Goal: Task Accomplishment & Management: Manage account settings

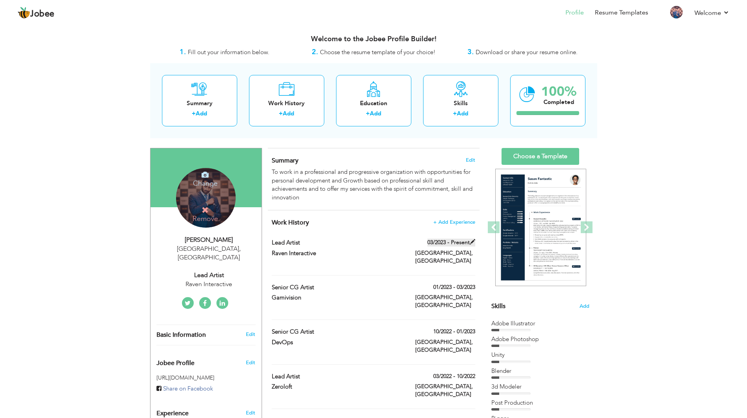
click at [472, 240] on span at bounding box center [472, 241] width 5 height 5
type input "Lead Artist"
type input "Raven Interactive"
type input "03/2023"
type input "[GEOGRAPHIC_DATA]"
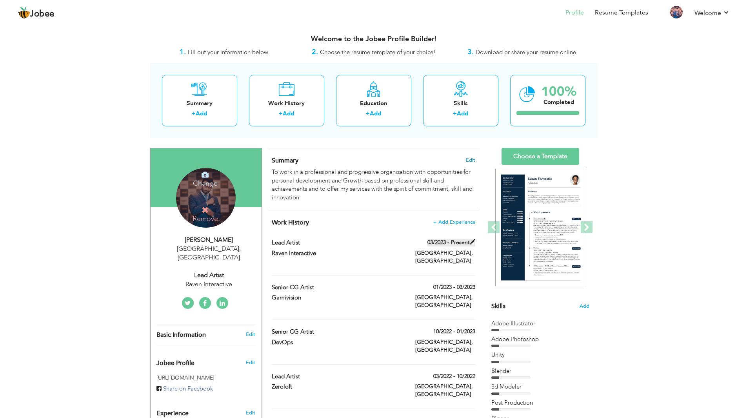
type input "[GEOGRAPHIC_DATA]"
checkbox input "true"
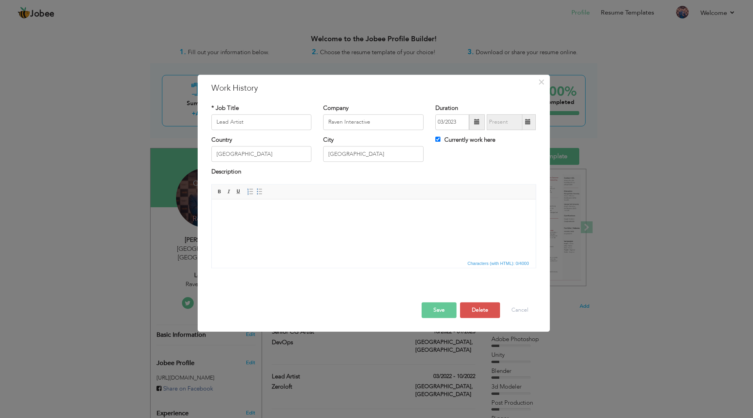
click at [477, 123] on span at bounding box center [527, 121] width 5 height 5
click at [433, 251] on button "Save" at bounding box center [439, 310] width 35 height 16
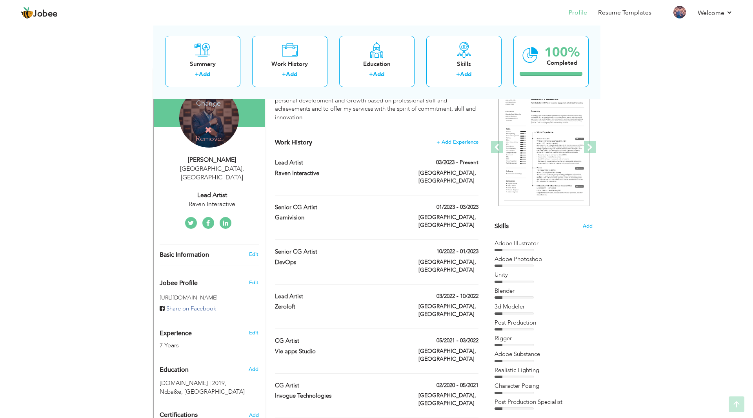
scroll to position [148, 0]
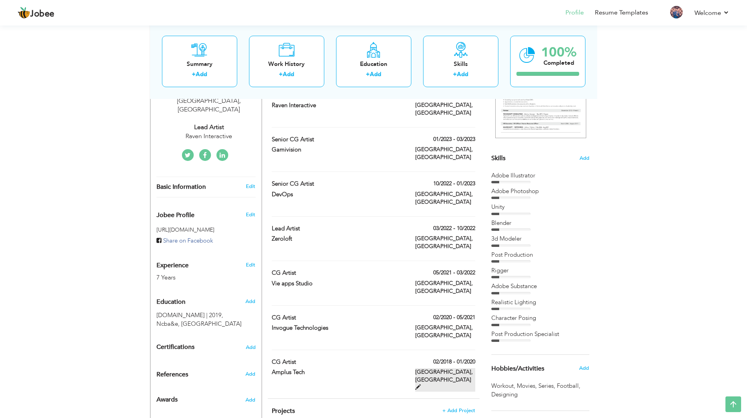
click at [421, 251] on span at bounding box center [417, 386] width 5 height 5
type input "CG Artist"
type input "Amplus Tech"
type input "02/2018"
type input "01/2020"
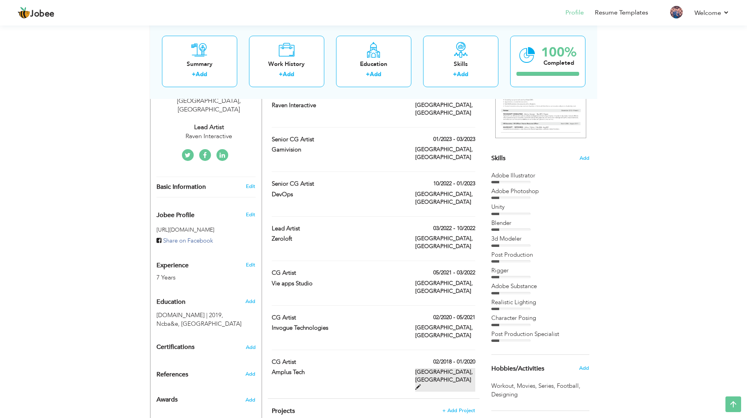
checkbox input "false"
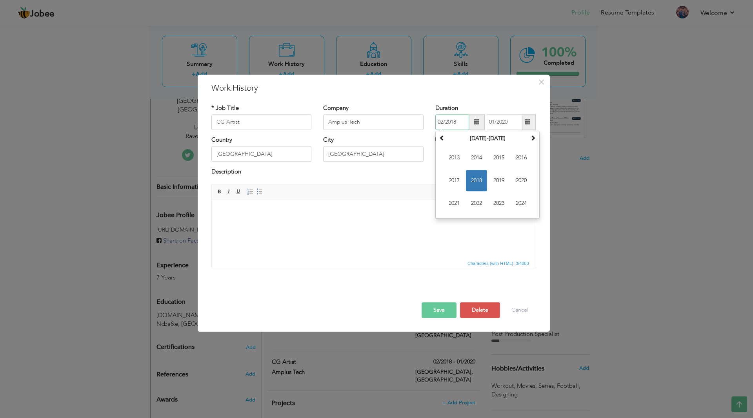
click at [462, 124] on input "02/2018" at bounding box center [452, 122] width 34 height 16
click at [477, 79] on span "×" at bounding box center [541, 82] width 7 height 14
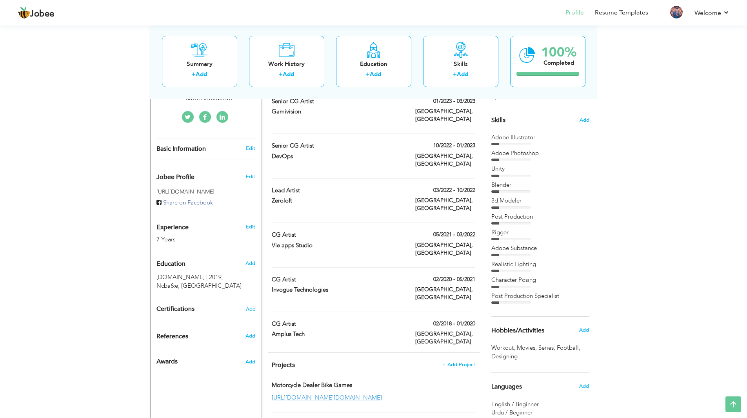
scroll to position [196, 0]
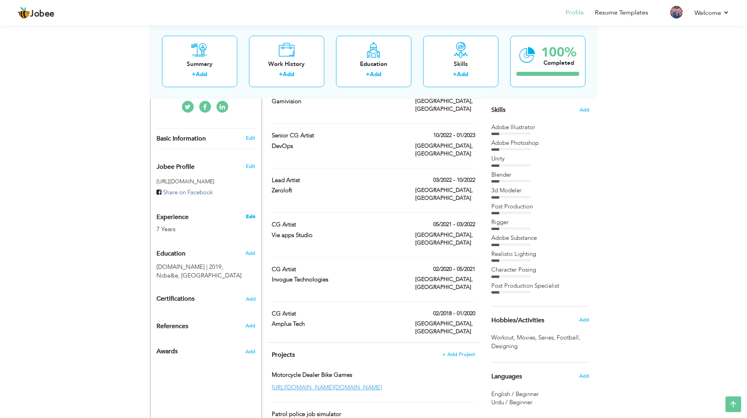
click at [252, 213] on link "Edit" at bounding box center [250, 216] width 9 height 7
type input "Hammad"
type input "Irfan"
type input "03004078607"
select select "number:166"
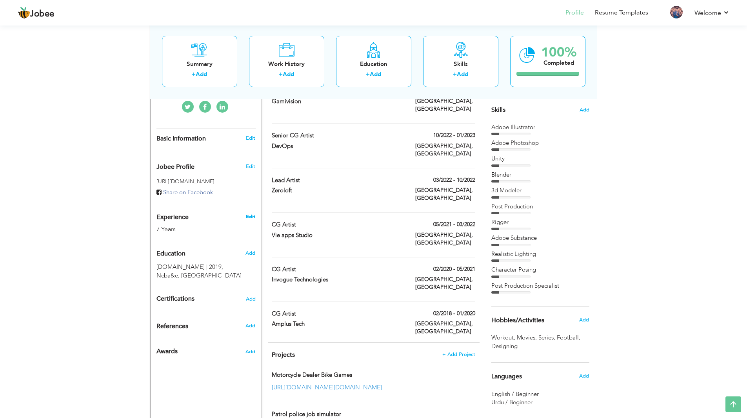
type input "Lahore"
select select "number:9"
type input "Raven Interactive"
type input "Lead Artist"
type input "https://www.behance.net/hamadirfan"
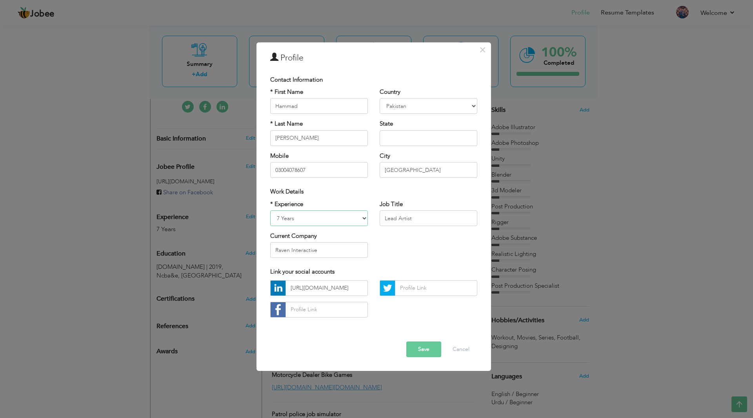
click at [331, 217] on select "Entry Level Less than 1 Year 1 Year 2 Years 3 Years 4 Years 5 Years 6 Years 7 Y…" at bounding box center [319, 218] width 98 height 16
drag, startPoint x: 688, startPoint y: 208, endPoint x: 662, endPoint y: 210, distance: 26.0
click at [477, 208] on div "× Profile Contact Information * First Name Hammad * Last Name Irfan" at bounding box center [376, 209] width 753 height 418
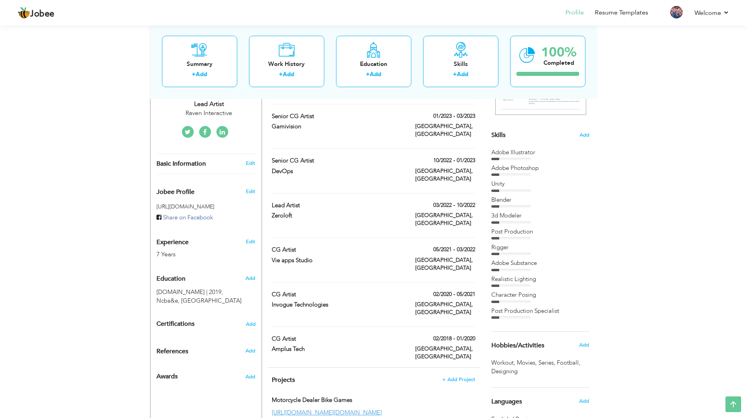
scroll to position [157, 0]
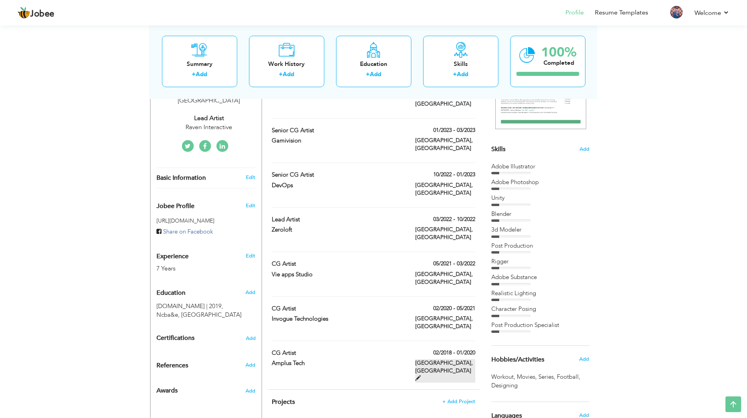
click at [421, 251] on span at bounding box center [417, 377] width 5 height 5
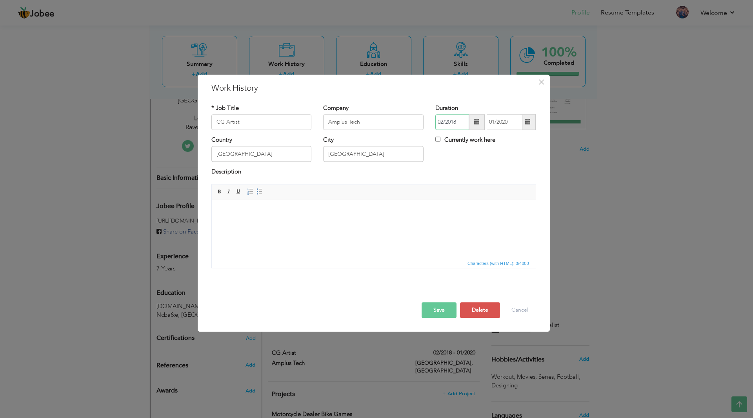
click at [459, 122] on input "02/2018" at bounding box center [452, 122] width 34 height 16
click at [443, 120] on input "02/2019" at bounding box center [452, 122] width 34 height 16
type input "08/2019"
click at [442, 251] on button "Save" at bounding box center [439, 310] width 35 height 16
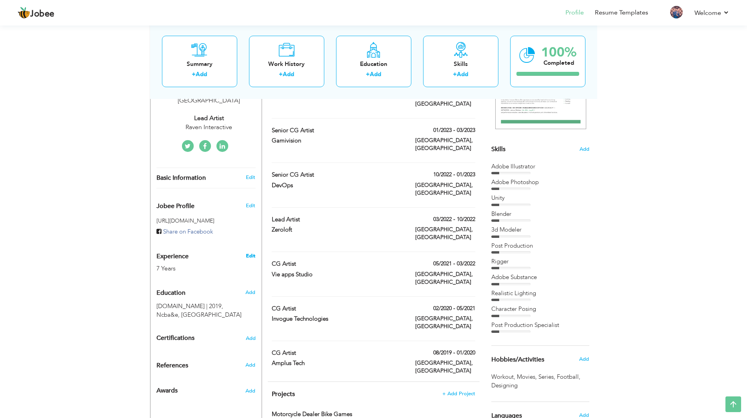
click at [250, 251] on link "Edit" at bounding box center [250, 255] width 9 height 7
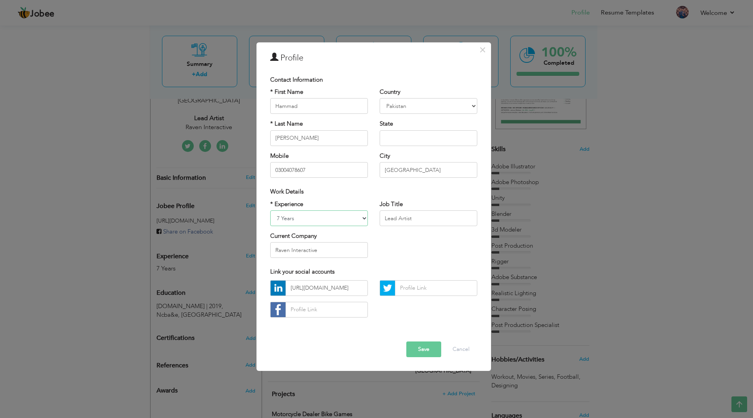
click at [332, 219] on select "Entry Level Less than 1 Year 1 Year 2 Years 3 Years 4 Years 5 Years 6 Years 7 Y…" at bounding box center [319, 218] width 98 height 16
select select "number:7"
click at [270, 210] on select "Entry Level Less than 1 Year 1 Year 2 Years 3 Years 4 Years 5 Years 6 Years 7 Y…" at bounding box center [319, 218] width 98 height 16
click at [417, 251] on button "Save" at bounding box center [423, 349] width 35 height 16
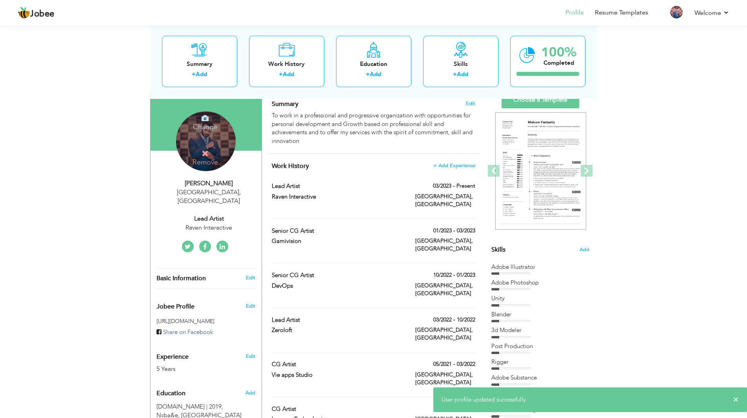
scroll to position [39, 0]
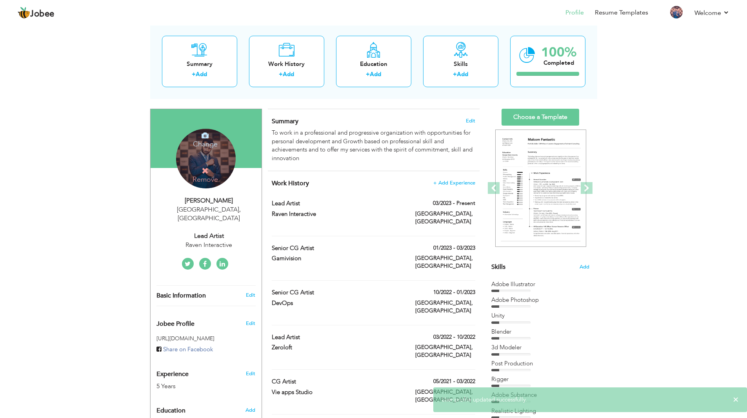
click at [477, 251] on div "View Resume Export PDF Profile Summary Public Link Experience Education Awards …" at bounding box center [373, 412] width 747 height 856
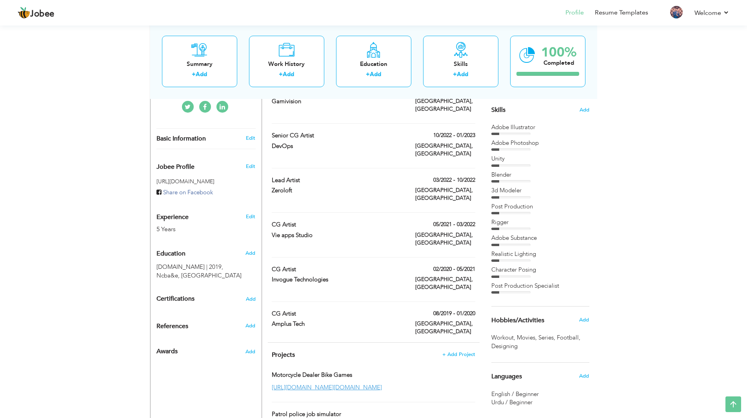
scroll to position [235, 0]
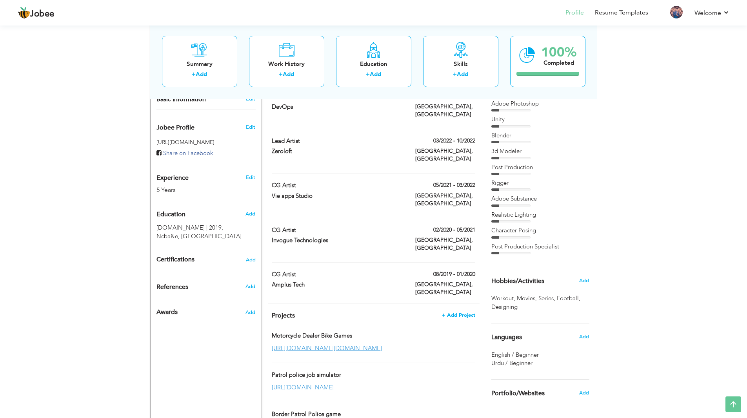
click at [455, 251] on span "+ Add Project" at bounding box center [458, 314] width 33 height 5
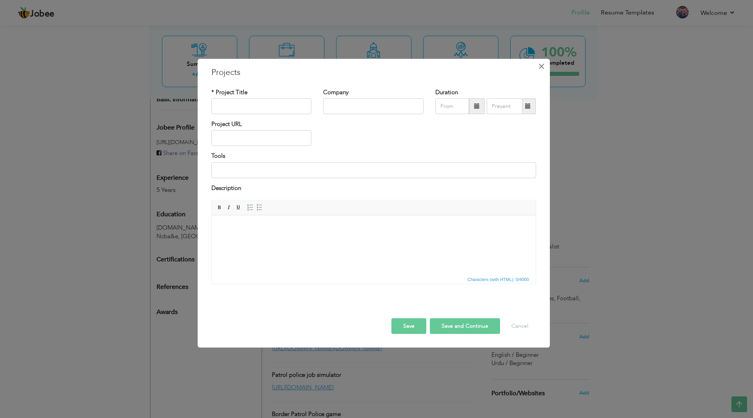
click at [477, 64] on span "×" at bounding box center [541, 66] width 7 height 14
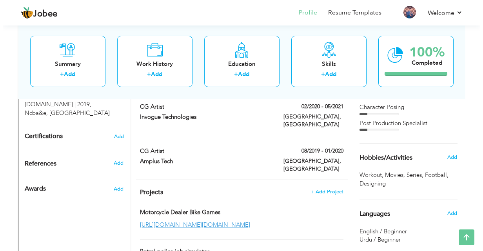
scroll to position [392, 0]
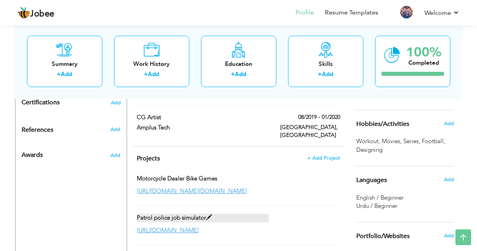
click at [206, 215] on span at bounding box center [209, 218] width 6 height 6
type input "Patrol police job simulator"
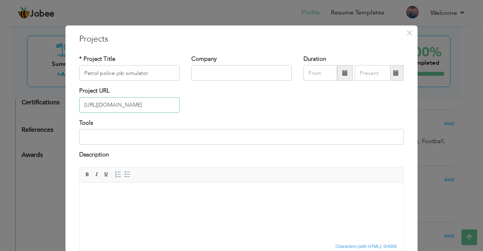
click at [159, 107] on input "https://play.google.com/store/apps/details?id=com.blackfootgames.patrol.police.…" at bounding box center [129, 105] width 100 height 16
paste input "shockwavegames.thief.criminal.escape"
type input "https://play.google.com/store/apps/details?id=com.shockwavegames.thief.criminal…"
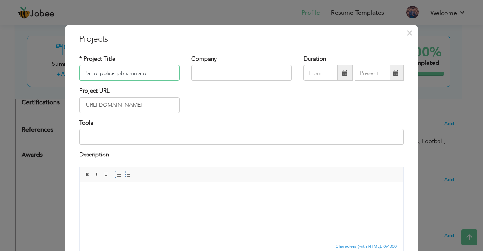
drag, startPoint x: 154, startPoint y: 74, endPoint x: -50, endPoint y: 71, distance: 204.0
paste input "Thief Criminal Escape Game"
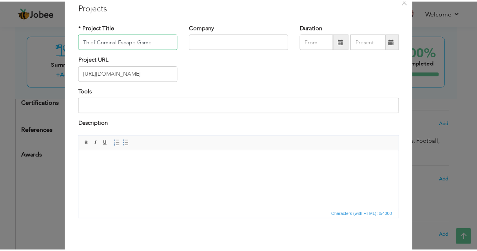
scroll to position [64, 0]
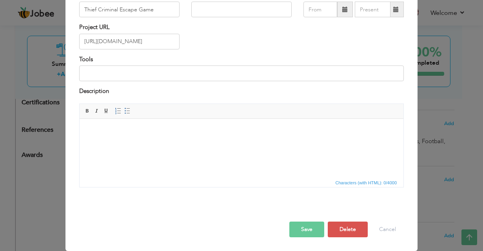
click at [304, 229] on button "Save" at bounding box center [307, 230] width 35 height 16
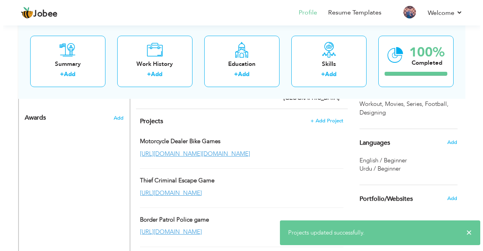
scroll to position [432, 0]
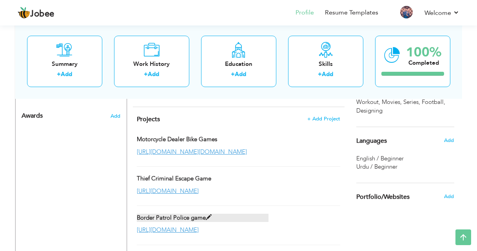
click at [207, 215] on span at bounding box center [209, 218] width 6 height 6
type input "Border Patrol Police game"
type input "https://play.google.com/store/apps/details?id=com.shockwavegames.border.patrol.…"
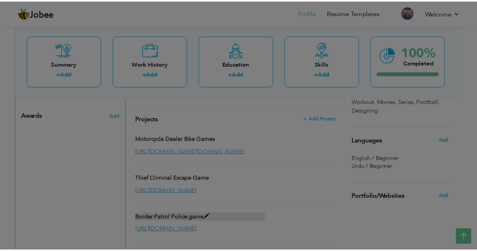
scroll to position [0, 0]
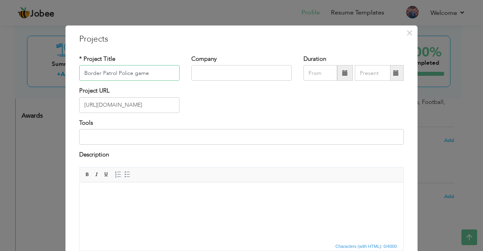
drag, startPoint x: 153, startPoint y: 78, endPoint x: -22, endPoint y: 75, distance: 175.0
click at [408, 34] on span "×" at bounding box center [409, 33] width 7 height 14
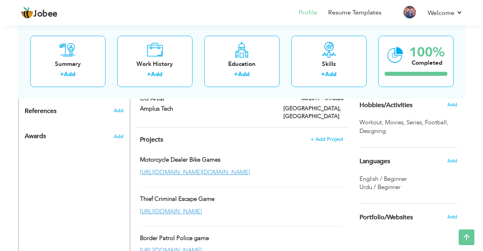
scroll to position [392, 0]
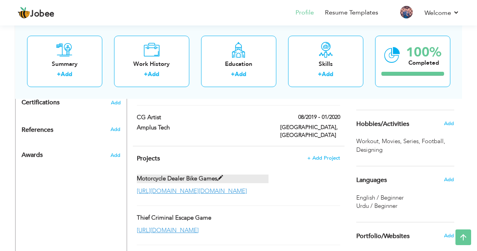
click at [220, 175] on span at bounding box center [220, 178] width 6 height 6
type input "Motorcycle Dealer Bike Games"
type input "https://play.google.com/store/apps/details?id=com.blackfootgames.motorcycle.dea…"
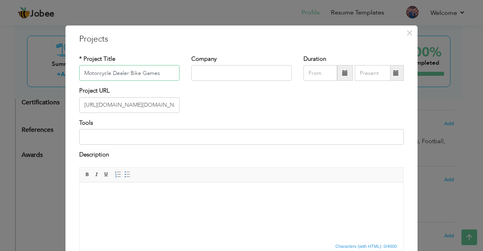
drag, startPoint x: 125, startPoint y: 75, endPoint x: -25, endPoint y: 75, distance: 150.3
paste input "Border Patrol Police game"
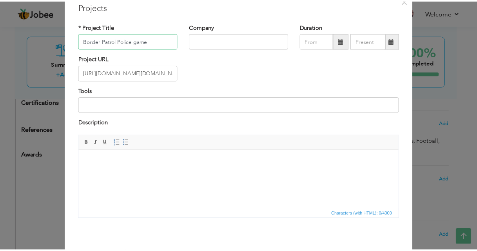
scroll to position [64, 0]
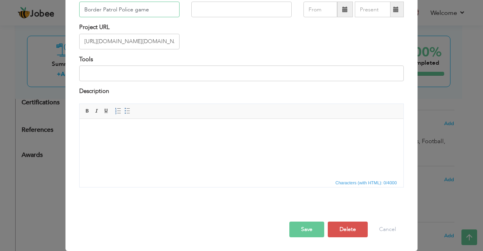
type input "Border Patrol Police game"
click at [309, 224] on button "Save" at bounding box center [307, 230] width 35 height 16
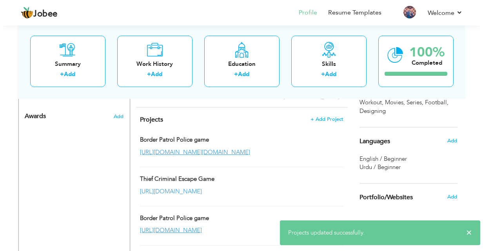
scroll to position [432, 0]
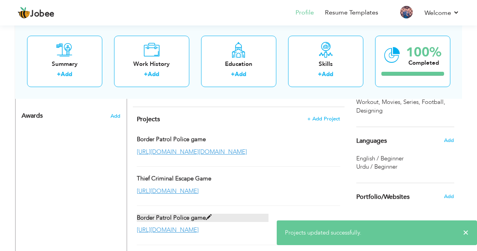
click at [208, 215] on span at bounding box center [209, 218] width 6 height 6
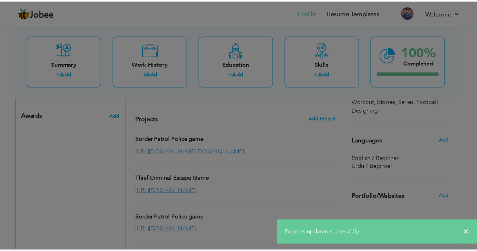
scroll to position [0, 0]
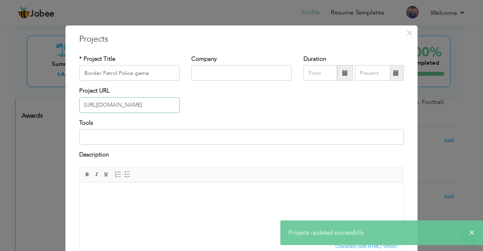
click at [171, 110] on input "https://play.google.com/store/apps/details?id=com.shockwavegames.border.patrol.…" at bounding box center [129, 105] width 100 height 16
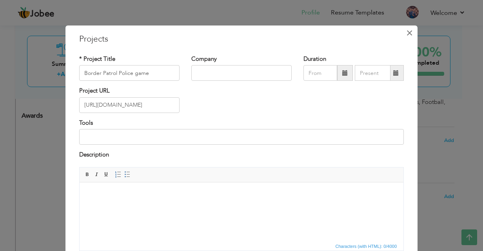
click at [408, 32] on span "×" at bounding box center [409, 33] width 7 height 14
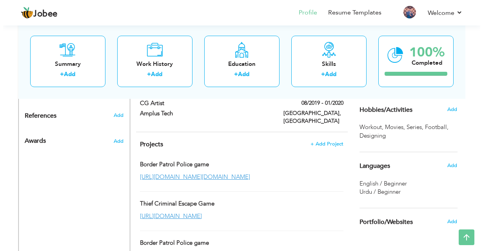
scroll to position [392, 0]
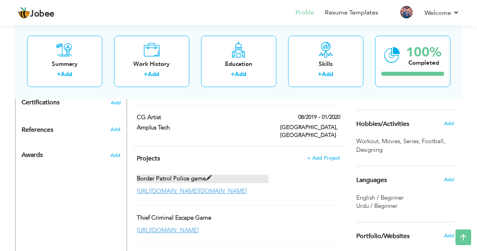
click at [208, 175] on span at bounding box center [209, 178] width 6 height 6
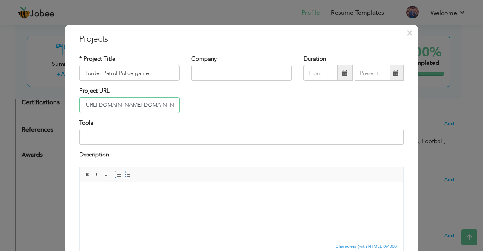
click at [149, 109] on input "https://play.google.com/store/apps/details?id=com.blackfootgames.motorcycle.dea…" at bounding box center [129, 105] width 100 height 16
paste input "shockwavegames.border.patrol.police.simulator"
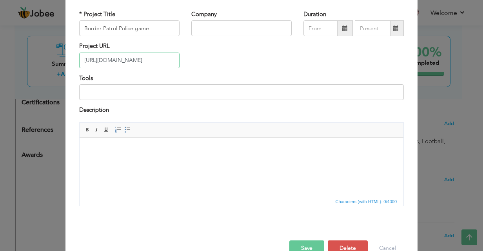
scroll to position [64, 0]
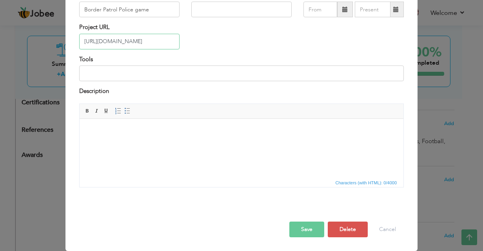
type input "https://play.google.com/store/apps/details?id=com.shockwavegames.border.patrol.…"
click at [312, 229] on button "Save" at bounding box center [307, 230] width 35 height 16
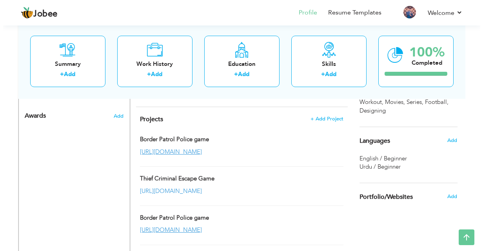
scroll to position [392, 0]
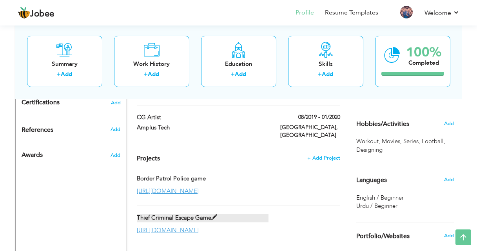
click at [211, 215] on span at bounding box center [214, 218] width 6 height 6
type input "Thief Criminal Escape Game"
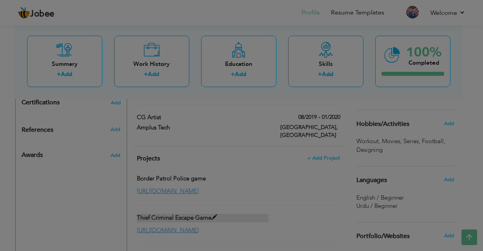
scroll to position [0, 0]
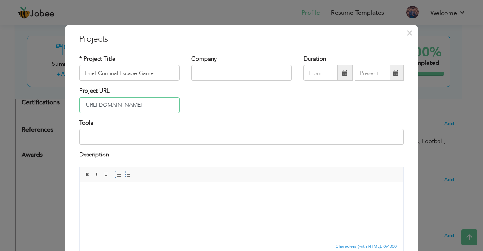
click at [158, 104] on input "https://play.google.com/store/apps/details?id=com.shockwavegames.thief.criminal…" at bounding box center [129, 105] width 100 height 16
paste input "car.dealer.job.simulator"
type input "https://play.google.com/store/apps/details?id=com.shockwavegames.car.dealer.job…"
click at [199, 110] on div "Project URL https://play.google.com/store/apps/details?id=com.shockwavegames.ca…" at bounding box center [241, 103] width 337 height 32
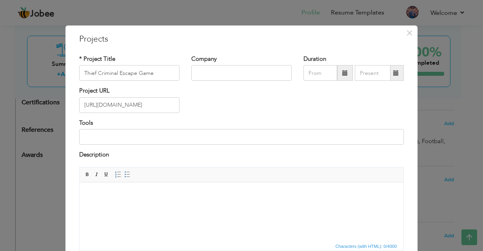
scroll to position [0, 0]
click at [155, 74] on input "Thief Criminal Escape Game" at bounding box center [129, 73] width 100 height 16
paste input "Car Trade Dealership Simulator"
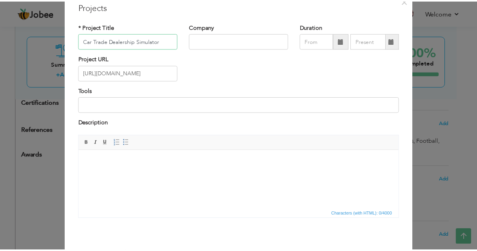
scroll to position [64, 0]
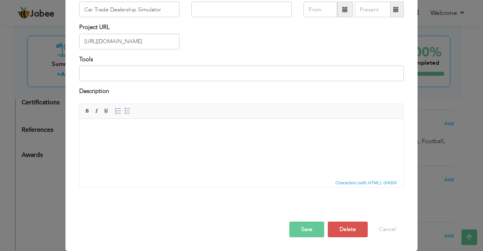
click at [306, 227] on button "Save" at bounding box center [307, 230] width 35 height 16
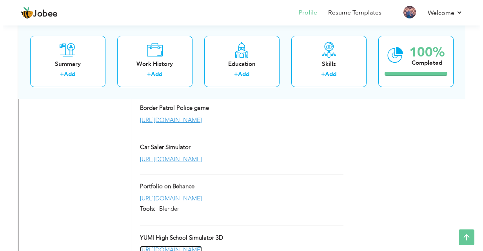
scroll to position [549, 0]
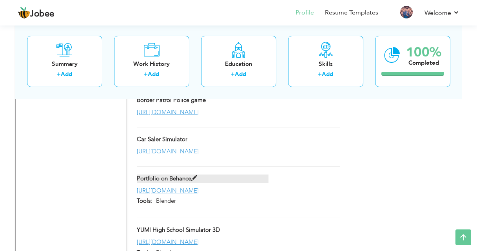
click at [197, 175] on span at bounding box center [194, 178] width 6 height 6
type input "Portfolio on Behance"
type input "https://www.behance.net/hamadirfan"
type input "Blender"
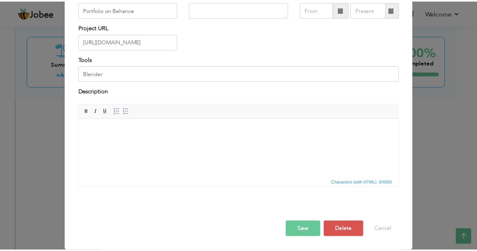
scroll to position [0, 0]
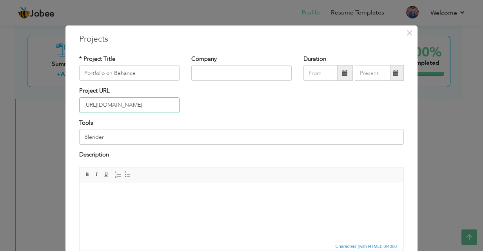
click at [169, 109] on input "https://www.behance.net/hamadirfan" at bounding box center [129, 105] width 100 height 16
click at [406, 34] on span "×" at bounding box center [409, 33] width 7 height 14
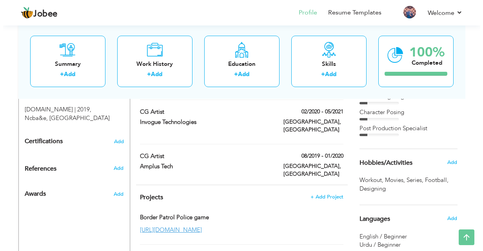
scroll to position [353, 0]
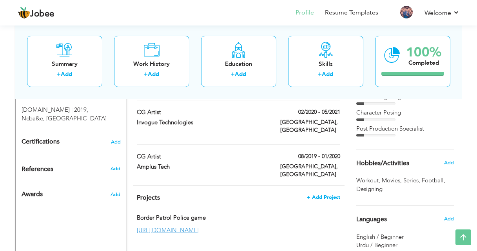
click at [322, 195] on span "+ Add Project" at bounding box center [323, 197] width 33 height 5
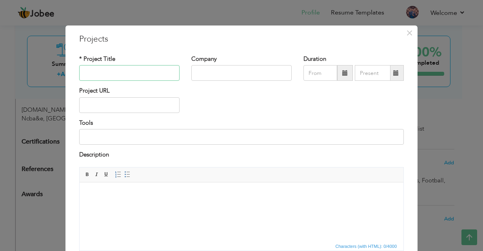
paste input "https://www.behance.net/hamadirfan"
type input "https://www.behance.net/hamadirfan"
click at [153, 110] on input "text" at bounding box center [129, 105] width 100 height 16
paste input "https://www.behance.net/hamadirfan"
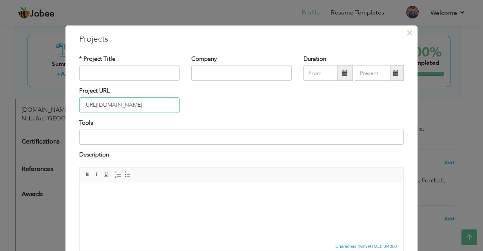
scroll to position [0, 0]
type input "https://www.behance.net/hamadirfan"
click at [124, 73] on input "text" at bounding box center [129, 73] width 100 height 16
drag, startPoint x: 410, startPoint y: 35, endPoint x: 399, endPoint y: 39, distance: 11.7
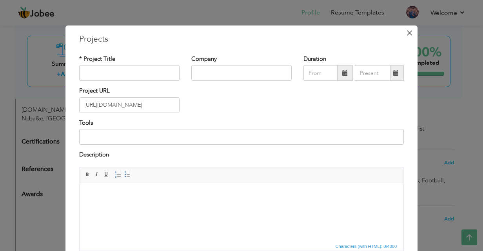
click at [410, 35] on button "×" at bounding box center [409, 33] width 13 height 13
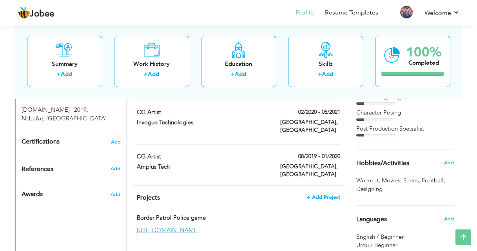
click at [319, 195] on span "+ Add Project" at bounding box center [323, 197] width 33 height 5
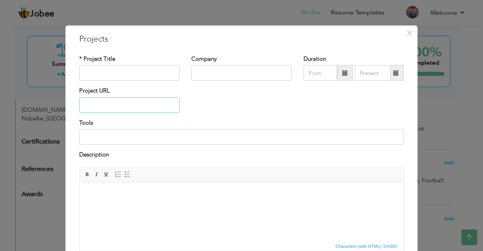
click at [91, 105] on input "text" at bounding box center [129, 105] width 100 height 16
paste input "https://www.behance.net/hamadirfan"
type input "https://www.behance.net/hamadirfan"
click at [98, 75] on input "text" at bounding box center [129, 73] width 100 height 16
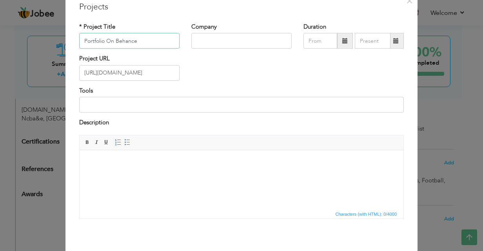
scroll to position [64, 0]
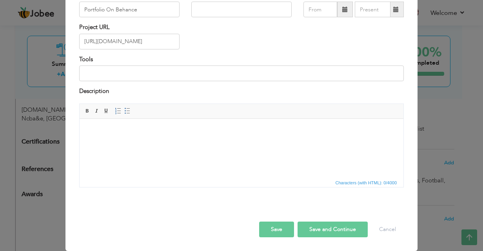
click at [272, 231] on button "Save" at bounding box center [276, 230] width 35 height 16
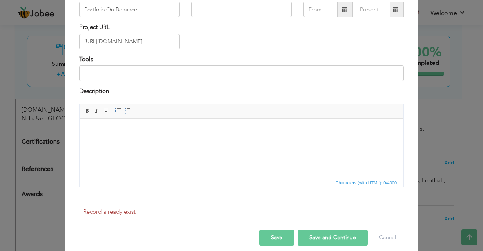
click at [305, 235] on button "Save and Continue" at bounding box center [333, 238] width 70 height 16
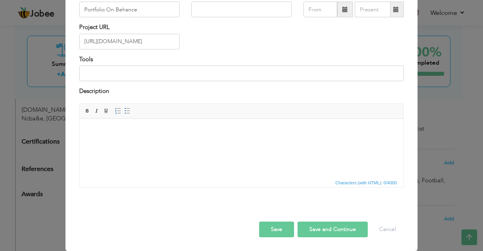
click at [346, 231] on button "Save and Continue" at bounding box center [333, 230] width 70 height 16
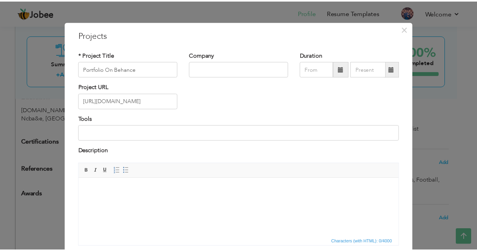
scroll to position [0, 0]
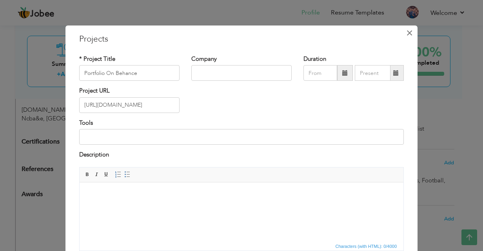
click at [410, 32] on span "×" at bounding box center [409, 33] width 7 height 14
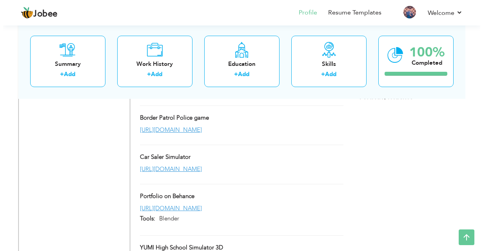
scroll to position [549, 0]
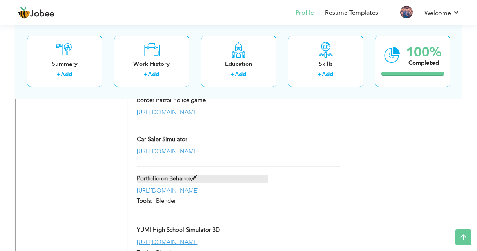
click at [196, 175] on span at bounding box center [194, 178] width 6 height 6
type input "Portfolio on Behance"
type input "Blender"
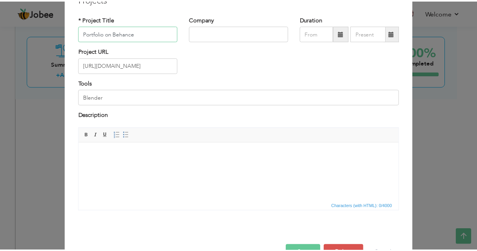
scroll to position [64, 0]
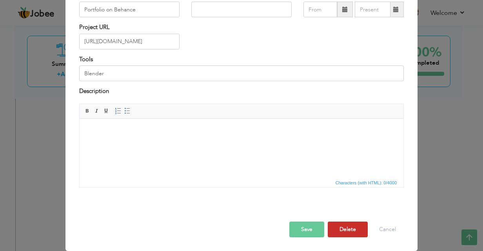
click at [336, 233] on button "Delete" at bounding box center [348, 230] width 40 height 16
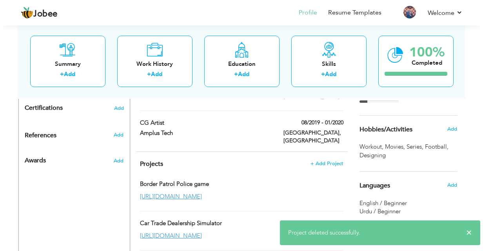
scroll to position [353, 0]
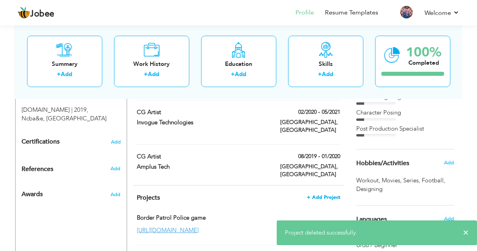
click at [333, 195] on span "+ Add Project" at bounding box center [323, 197] width 33 height 5
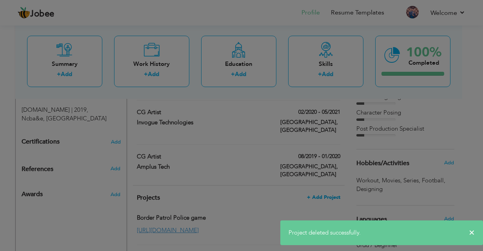
scroll to position [0, 0]
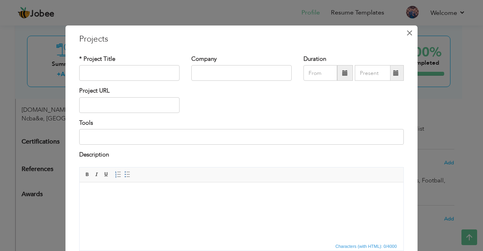
click at [408, 31] on span "×" at bounding box center [409, 33] width 7 height 14
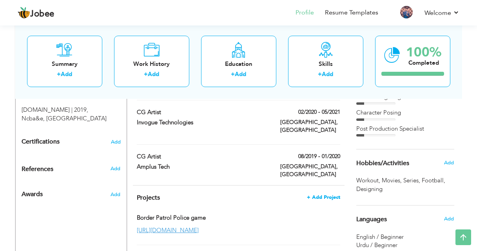
click at [316, 195] on span "+ Add Project" at bounding box center [323, 197] width 33 height 5
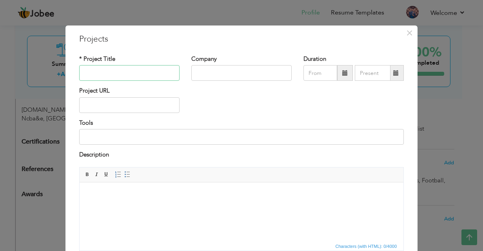
click at [117, 76] on input "text" at bounding box center [129, 73] width 100 height 16
type input "Portfolio On Behance"
click at [93, 100] on input "text" at bounding box center [129, 105] width 100 height 16
paste input "https://www.behance.net/hamadirfan"
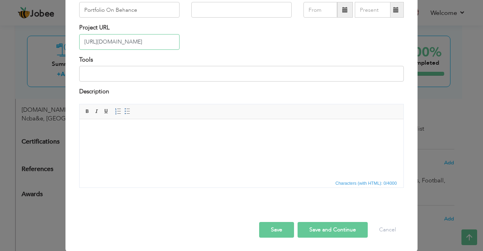
scroll to position [64, 0]
type input "https://www.behance.net/hamadirfan"
click at [117, 73] on input at bounding box center [241, 74] width 325 height 16
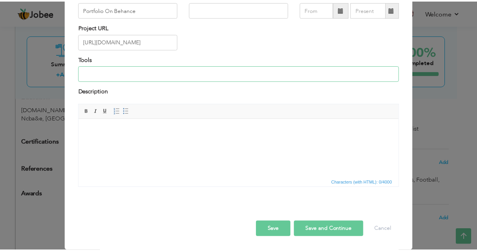
scroll to position [0, 0]
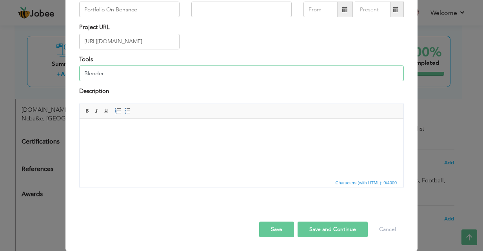
type input "Blender"
click at [281, 229] on button "Save" at bounding box center [276, 230] width 35 height 16
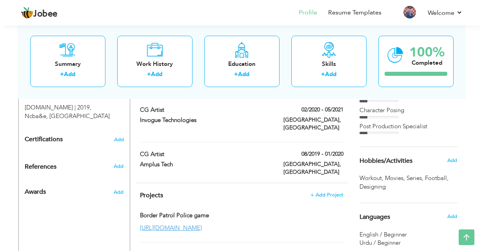
scroll to position [353, 0]
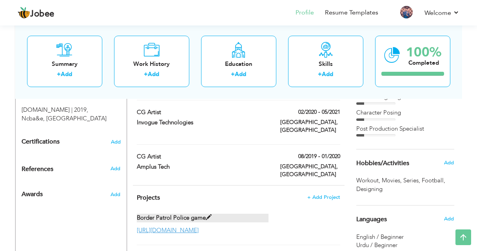
click at [208, 215] on span at bounding box center [209, 218] width 6 height 6
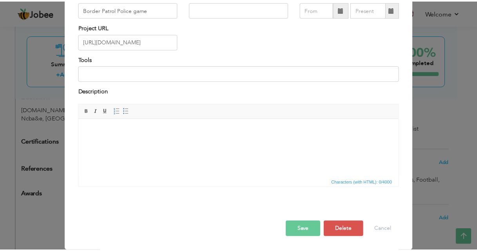
scroll to position [0, 0]
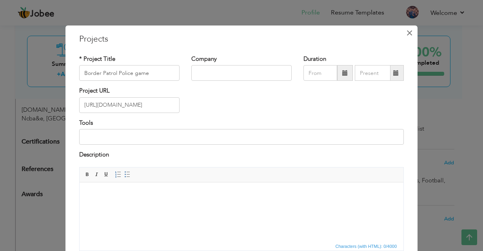
click at [408, 33] on span "×" at bounding box center [409, 33] width 7 height 14
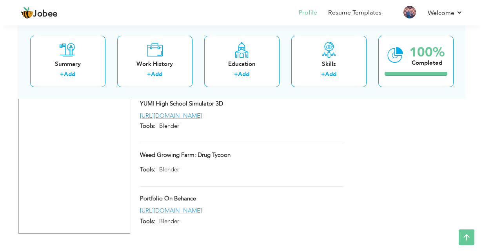
scroll to position [628, 0]
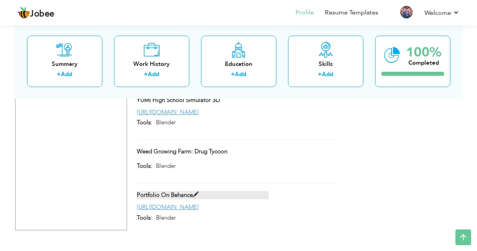
click at [195, 192] on span at bounding box center [196, 195] width 6 height 6
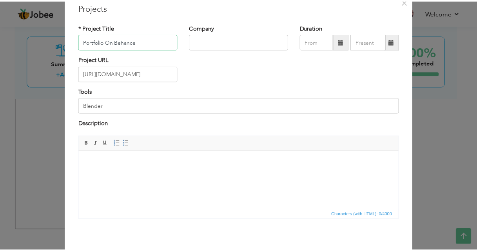
scroll to position [64, 0]
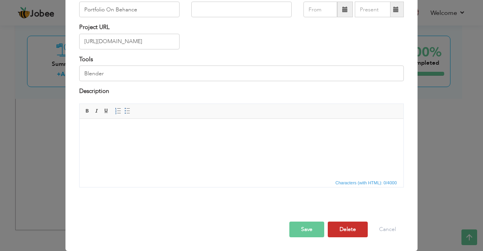
click at [332, 230] on button "Delete" at bounding box center [348, 230] width 40 height 16
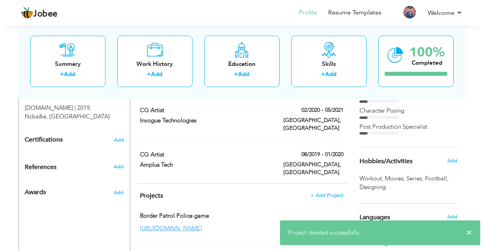
scroll to position [392, 0]
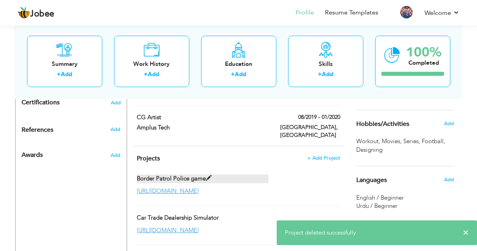
click at [206, 175] on span at bounding box center [209, 178] width 6 height 6
type input "Border Patrol Police game"
type input "https://play.google.com/store/apps/details?id=com.shockwavegames.border.patrol.…"
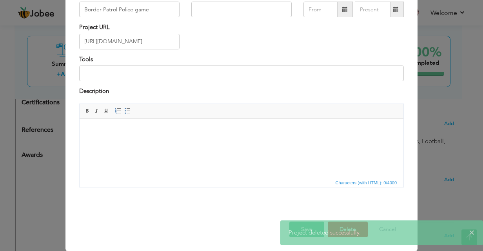
scroll to position [0, 0]
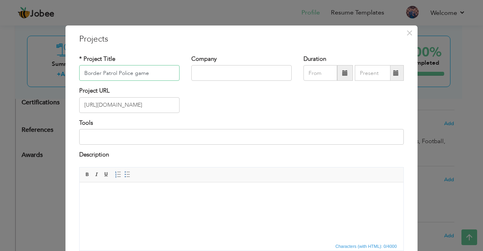
drag, startPoint x: 59, startPoint y: 72, endPoint x: -76, endPoint y: 73, distance: 135.0
type input "Portfolio On Behance"
click at [157, 102] on input "https://play.google.com/store/apps/details?id=com.shockwavegames.border.patrol.…" at bounding box center [129, 105] width 100 height 16
paste input "www.behance.net/hamadirfan"
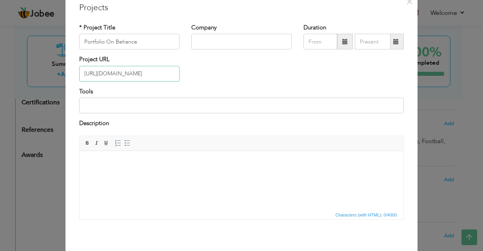
scroll to position [64, 0]
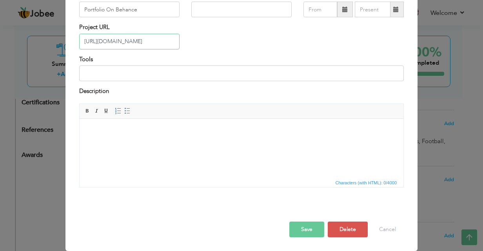
type input "https://www.behance.net/hamadirfan"
click at [307, 229] on button "Save" at bounding box center [307, 230] width 35 height 16
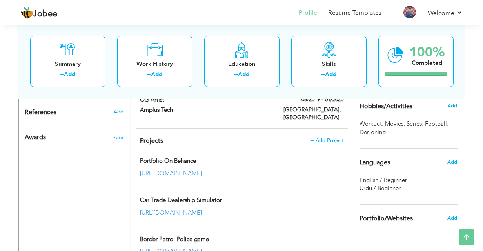
scroll to position [392, 0]
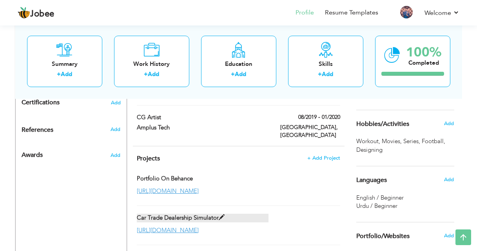
click at [220, 215] on span at bounding box center [222, 218] width 6 height 6
type input "Car Trade Dealership Simulator"
type input "https://play.google.com/store/apps/details?id=com.shockwavegames.car.dealer.job…"
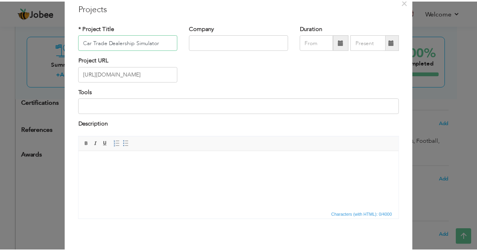
scroll to position [64, 0]
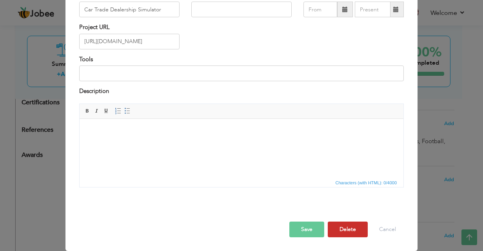
click at [342, 233] on button "Delete" at bounding box center [348, 230] width 40 height 16
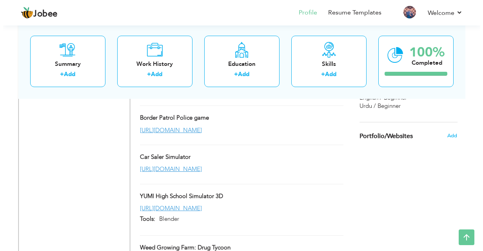
scroll to position [510, 0]
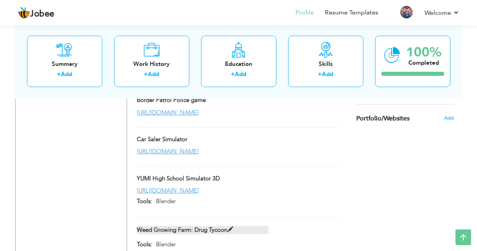
drag, startPoint x: 226, startPoint y: 205, endPoint x: 171, endPoint y: 204, distance: 55.7
click at [171, 226] on label "Weed Growing Farm: Drug Tycoon" at bounding box center [203, 230] width 132 height 8
type input "Weed Growing Farm: Drug Tycoon"
type input "Blender"
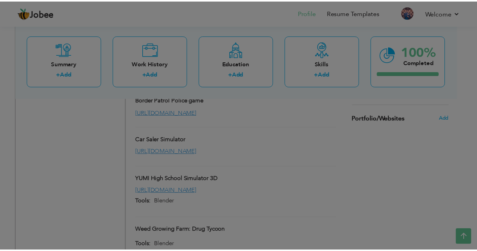
scroll to position [0, 0]
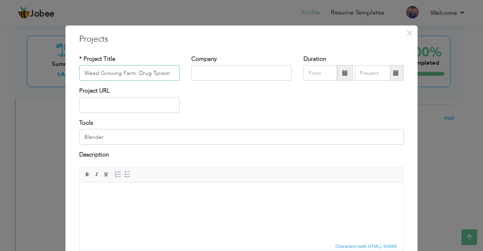
drag, startPoint x: 166, startPoint y: 73, endPoint x: 44, endPoint y: 73, distance: 121.6
click at [44, 73] on div "× Projects * Project Title Weed Growing Farm: Drug Tycoon Company Tools" at bounding box center [241, 125] width 483 height 251
click at [407, 33] on span "×" at bounding box center [409, 33] width 7 height 14
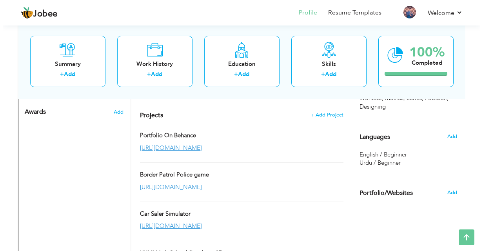
scroll to position [392, 0]
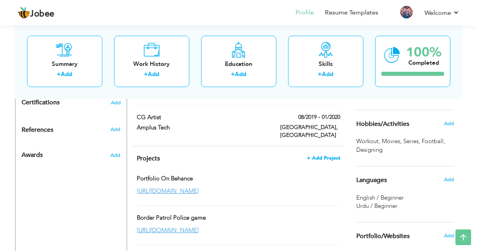
click at [322, 155] on span "+ Add Project" at bounding box center [323, 157] width 33 height 5
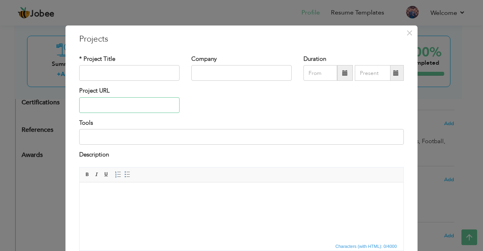
click at [133, 104] on input "text" at bounding box center [129, 105] width 100 height 16
paste input "https://play.google.com/store/apps/details?id=com.blackfootgames.motorcycle.dea…"
type input "https://play.google.com/store/apps/details?id=com.blackfootgames.motorcycle.dea…"
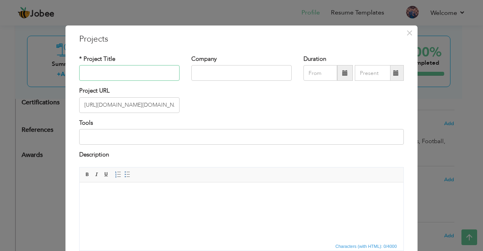
click at [114, 71] on input "text" at bounding box center [129, 73] width 100 height 16
paste input "Motorcycle Dealer Bike Games"
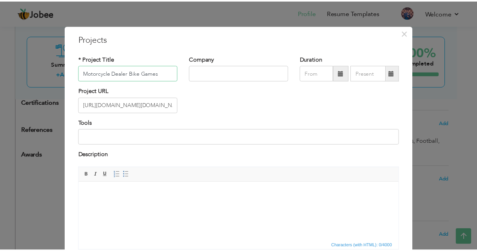
scroll to position [64, 0]
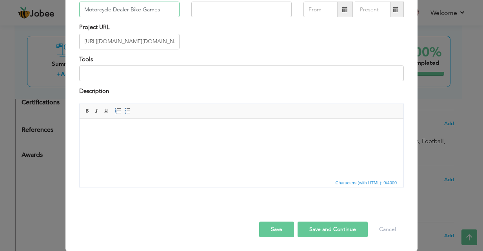
type input "Motorcycle Dealer Bike Games"
click at [269, 224] on button "Save" at bounding box center [276, 230] width 35 height 16
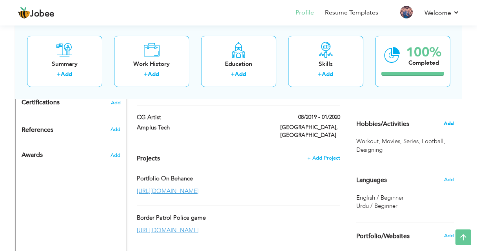
click at [451, 123] on span "Add" at bounding box center [449, 123] width 10 height 7
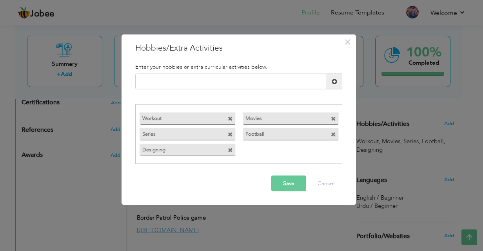
click at [230, 134] on span at bounding box center [230, 134] width 5 height 5
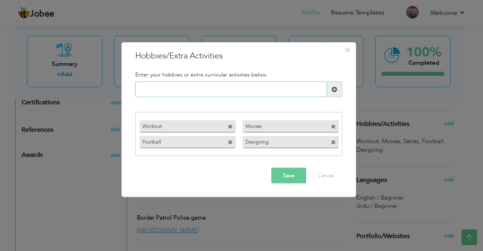
click at [291, 91] on input "text" at bounding box center [231, 90] width 192 height 16
type input "Games"
click at [333, 93] on span at bounding box center [334, 90] width 15 height 16
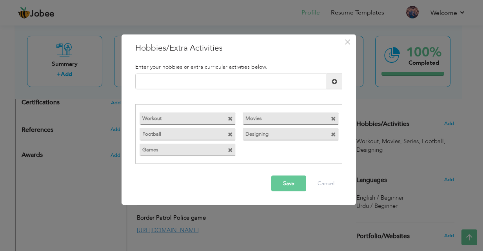
click at [229, 148] on span at bounding box center [230, 150] width 5 height 5
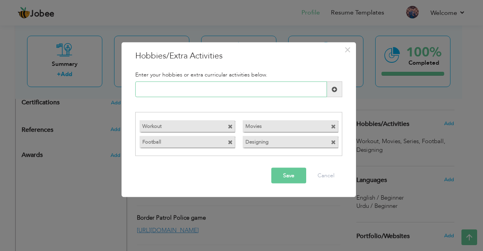
click at [276, 91] on input "text" at bounding box center [231, 90] width 192 height 16
type input "Pc Games"
click at [282, 175] on button "Save" at bounding box center [288, 176] width 35 height 16
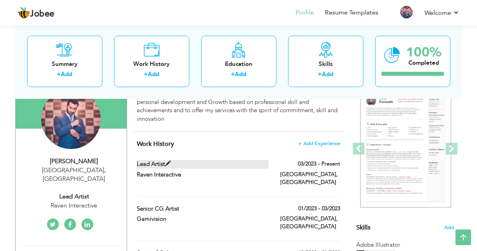
scroll to position [39, 0]
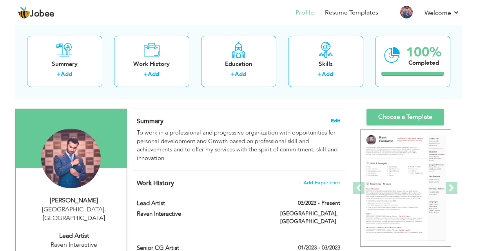
click at [333, 119] on span "Edit" at bounding box center [335, 120] width 9 height 5
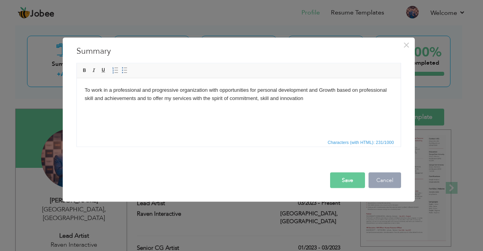
click at [388, 182] on button "Cancel" at bounding box center [385, 181] width 33 height 16
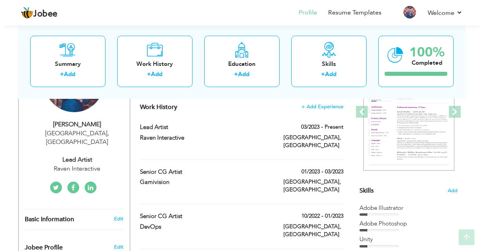
scroll to position [118, 0]
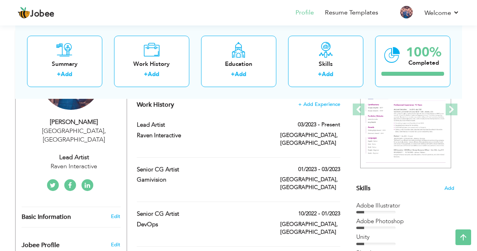
click at [73, 162] on div "Raven Interactive" at bounding box center [74, 166] width 105 height 9
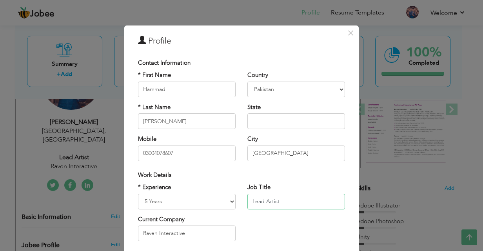
click at [264, 203] on input "Lead Artist" at bounding box center [297, 202] width 98 height 16
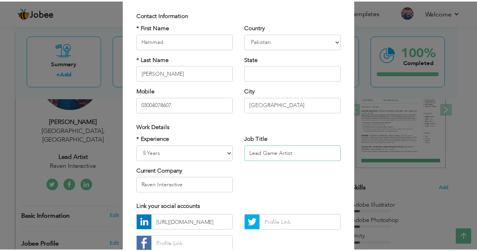
scroll to position [103, 0]
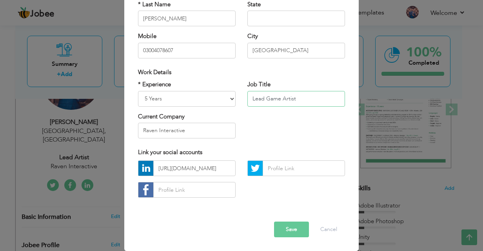
type input "Lead Game Artist"
click at [286, 233] on button "Save" at bounding box center [291, 230] width 35 height 16
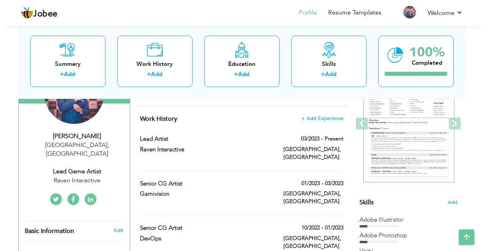
scroll to position [118, 0]
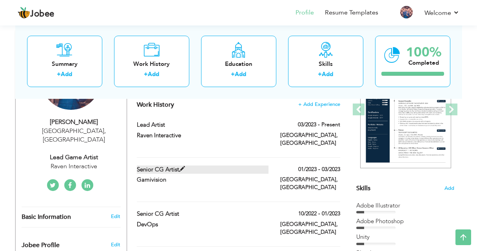
click at [184, 166] on span at bounding box center [182, 169] width 6 height 6
type input "Senior CG Artist"
type input "Gamivision"
type input "01/2023"
type input "03/2023"
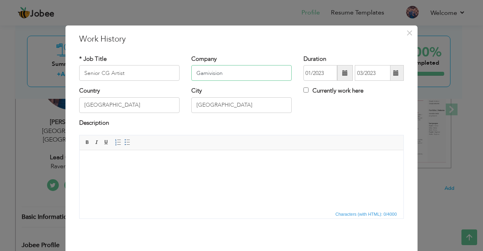
click at [223, 73] on input "Gamivision" at bounding box center [241, 73] width 100 height 16
drag, startPoint x: 223, startPoint y: 73, endPoint x: 205, endPoint y: 80, distance: 19.4
click at [205, 80] on input "Gamivision" at bounding box center [241, 73] width 100 height 16
click at [205, 71] on input "Gamvillage" at bounding box center [241, 73] width 100 height 16
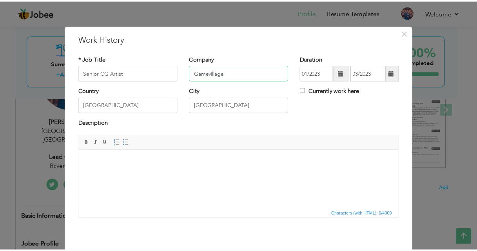
scroll to position [31, 0]
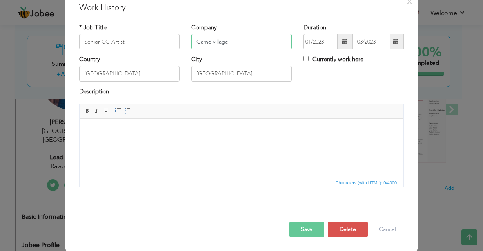
click at [248, 39] on input "Game village" at bounding box center [241, 42] width 100 height 16
click at [212, 42] on input "Game village" at bounding box center [241, 42] width 100 height 16
type input "Game Village Studio"
click at [303, 226] on button "Save" at bounding box center [307, 230] width 35 height 16
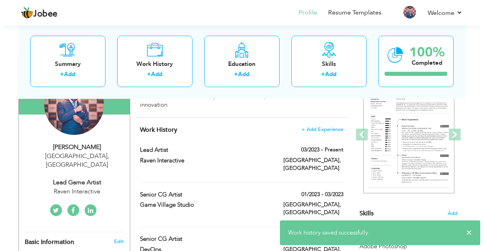
scroll to position [78, 0]
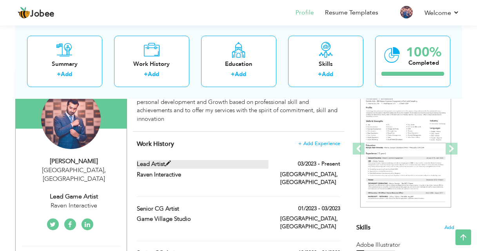
click at [168, 162] on span at bounding box center [168, 164] width 6 height 6
type input "Lead Artist"
type input "Raven Interactive"
type input "03/2023"
checkbox input "true"
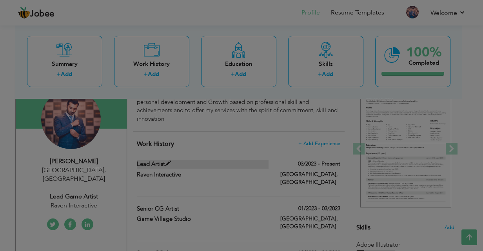
scroll to position [0, 0]
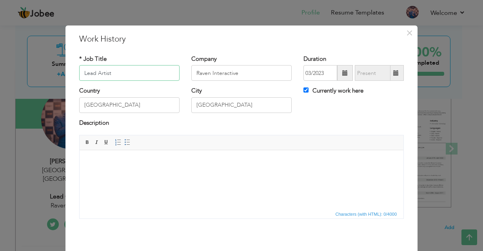
click at [93, 71] on input "Lead Artist" at bounding box center [129, 73] width 100 height 16
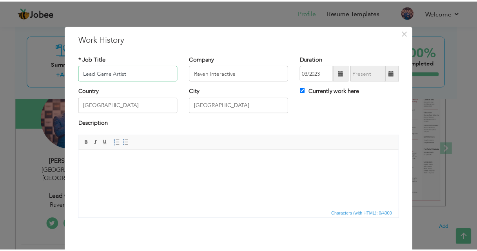
scroll to position [31, 0]
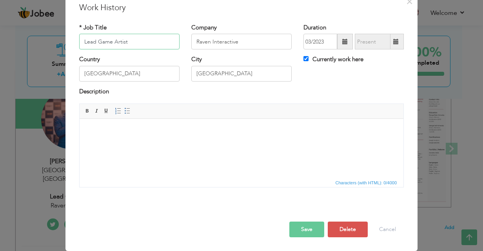
type input "Lead Game Artist"
click at [293, 228] on button "Save" at bounding box center [307, 230] width 35 height 16
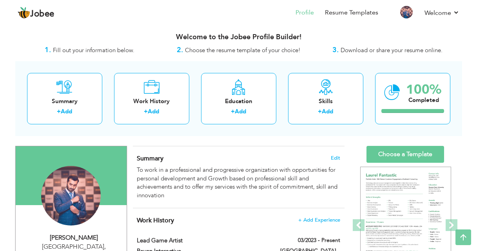
scroll to position [0, 0]
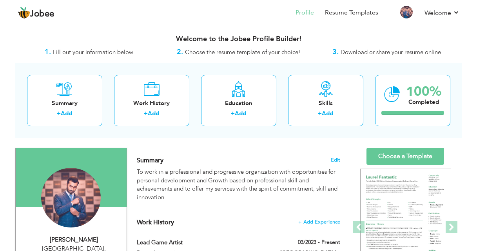
click at [337, 42] on h3 "Welcome to the Jobee Profile Builder!" at bounding box center [238, 39] width 447 height 8
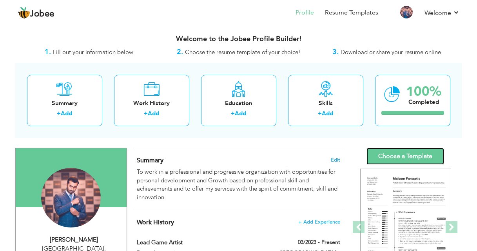
click at [399, 155] on link "Choose a Template" at bounding box center [406, 156] width 78 height 17
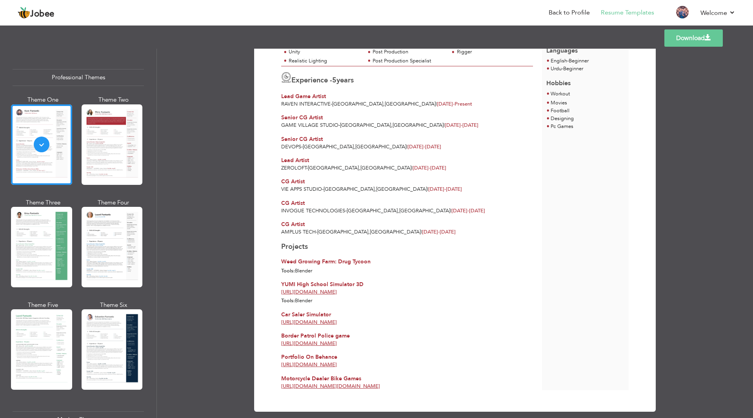
scroll to position [150, 0]
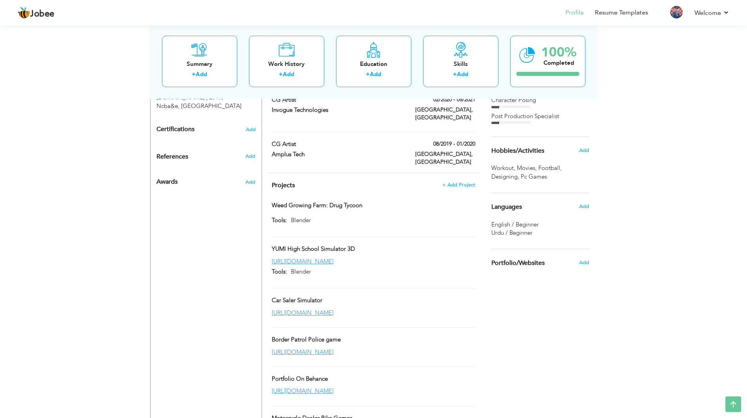
scroll to position [353, 0]
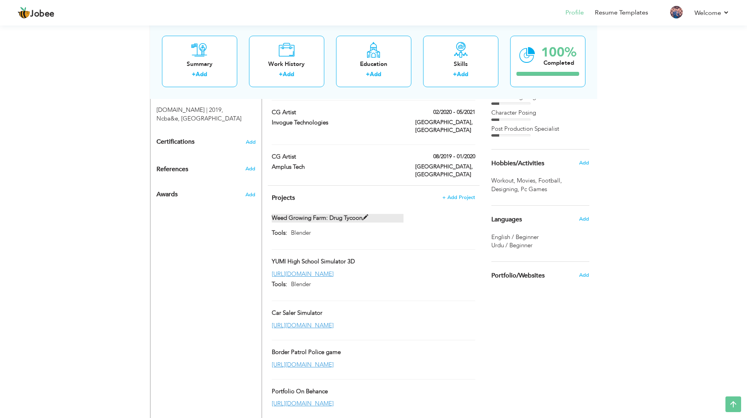
click at [363, 215] on span at bounding box center [366, 218] width 6 height 6
type input "Weed Growing Farm: Drug Tycoon"
type input "Blender"
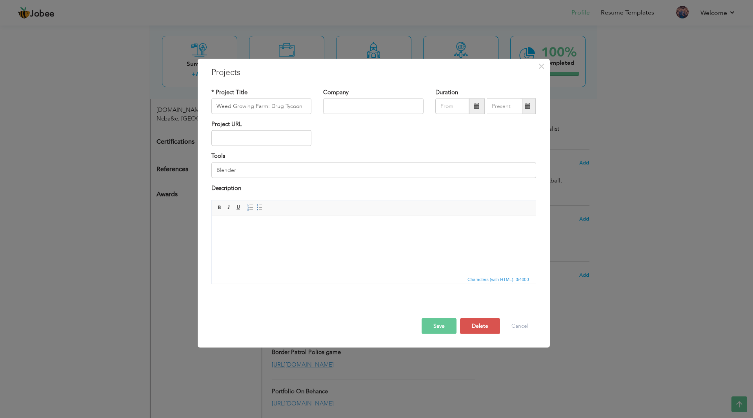
click at [523, 334] on div "Save Save and Continue Delete Cancel" at bounding box center [374, 318] width 337 height 44
click at [522, 329] on button "Cancel" at bounding box center [520, 326] width 33 height 16
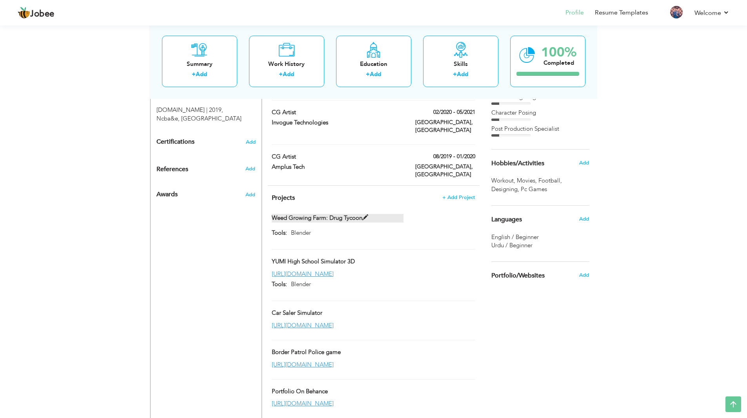
click at [366, 215] on span at bounding box center [366, 218] width 6 height 6
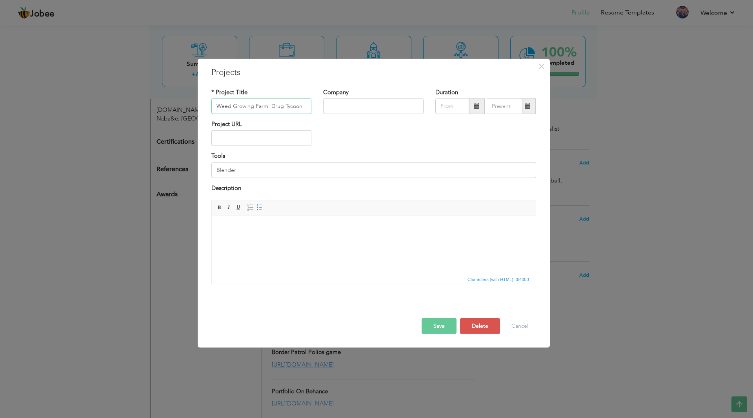
drag, startPoint x: 307, startPoint y: 107, endPoint x: 93, endPoint y: 109, distance: 214.6
click at [93, 109] on div "× Projects * Project Title Weed Growing Farm: Drug Tycoon Company Tools" at bounding box center [376, 209] width 753 height 418
click at [544, 65] on span "×" at bounding box center [541, 66] width 7 height 14
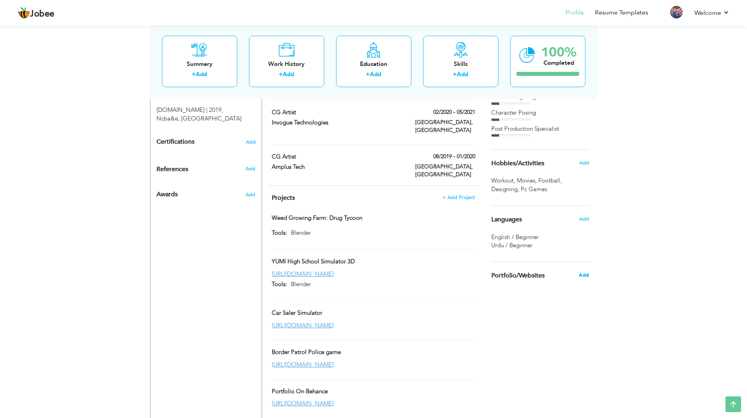
click at [585, 278] on span "Add" at bounding box center [584, 274] width 10 height 7
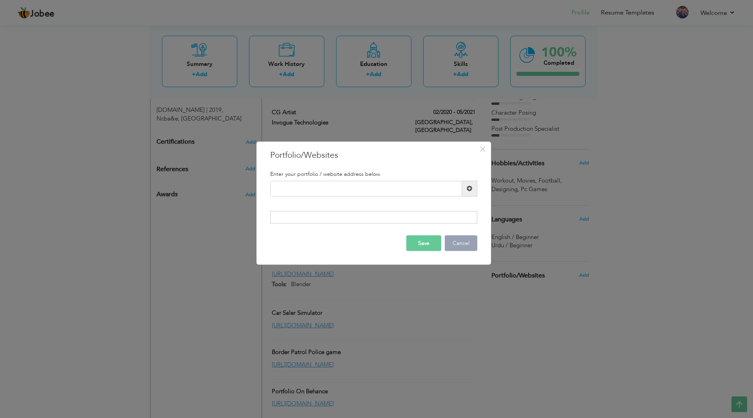
click at [465, 242] on button "Cancel" at bounding box center [461, 243] width 33 height 16
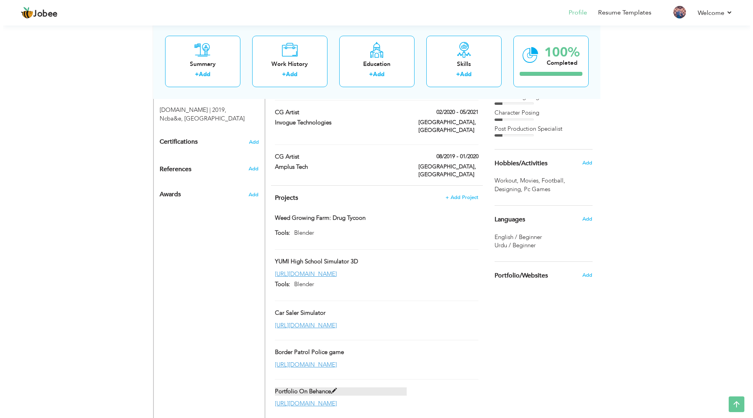
scroll to position [392, 0]
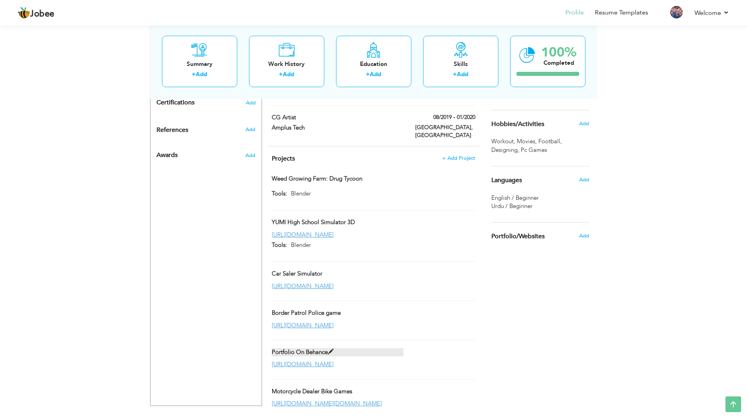
click at [330, 349] on span at bounding box center [331, 352] width 6 height 6
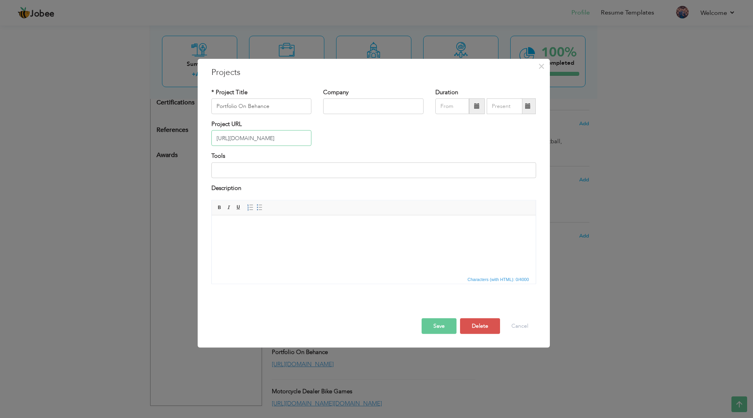
click at [299, 135] on input "https://www.behance.net/hamadirfan" at bounding box center [261, 138] width 100 height 16
click at [485, 326] on button "Delete" at bounding box center [480, 326] width 40 height 16
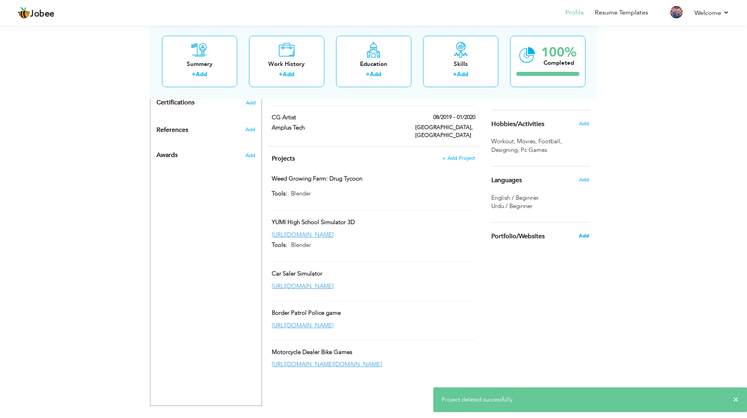
click at [587, 237] on span "Add" at bounding box center [584, 235] width 10 height 7
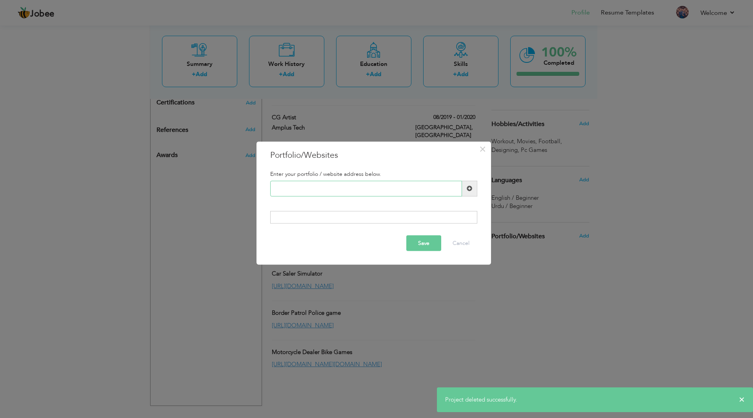
click at [319, 191] on input "text" at bounding box center [366, 188] width 192 height 16
paste input "https://www.behance.net/hamadirfan"
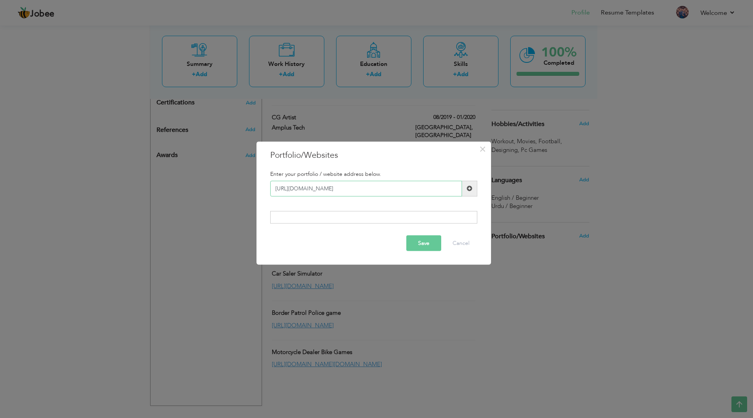
type input "https://www.behance.net/hamadirfan"
click at [424, 245] on button "Save" at bounding box center [423, 243] width 35 height 16
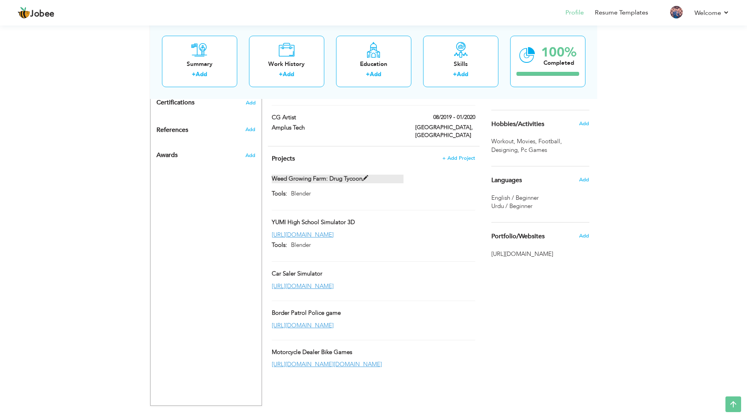
click at [366, 175] on span at bounding box center [366, 178] width 6 height 6
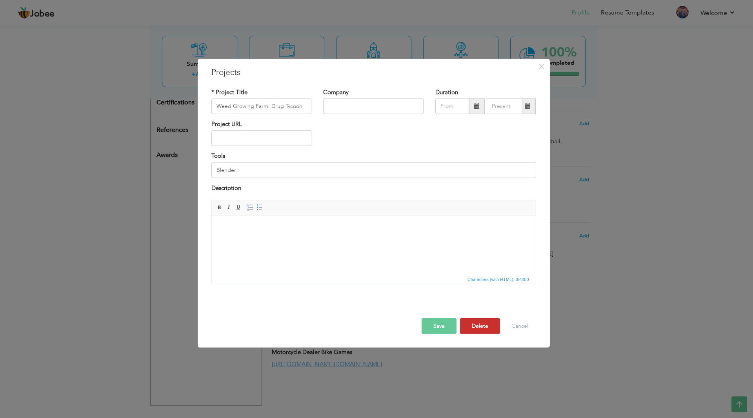
click at [481, 322] on button "Delete" at bounding box center [480, 326] width 40 height 16
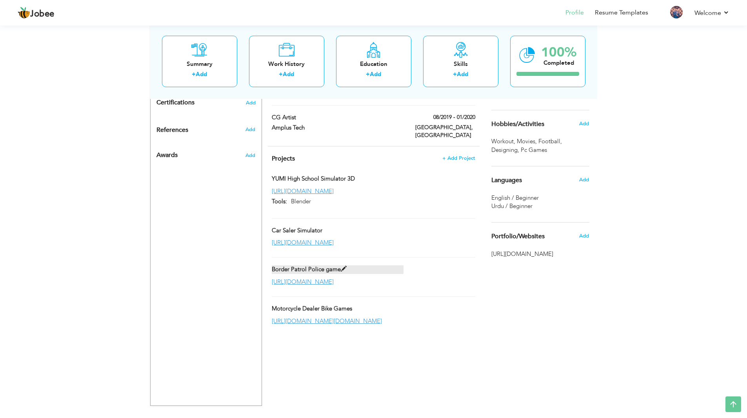
click at [343, 266] on span at bounding box center [344, 269] width 6 height 6
type input "Border Patrol Police game"
type input "https://play.google.com/store/apps/details?id=com.shockwavegames.border.patrol.…"
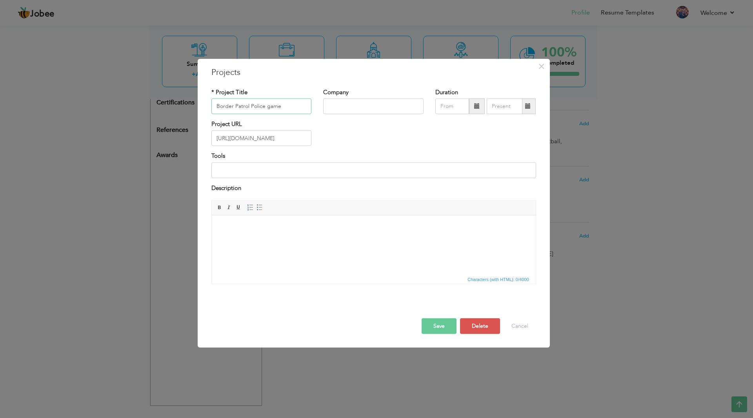
drag, startPoint x: 288, startPoint y: 102, endPoint x: 56, endPoint y: 111, distance: 231.6
click at [44, 107] on div "× Projects * Project Title Border Patrol Police game Company Duration" at bounding box center [376, 209] width 753 height 418
click at [514, 327] on button "Cancel" at bounding box center [520, 326] width 33 height 16
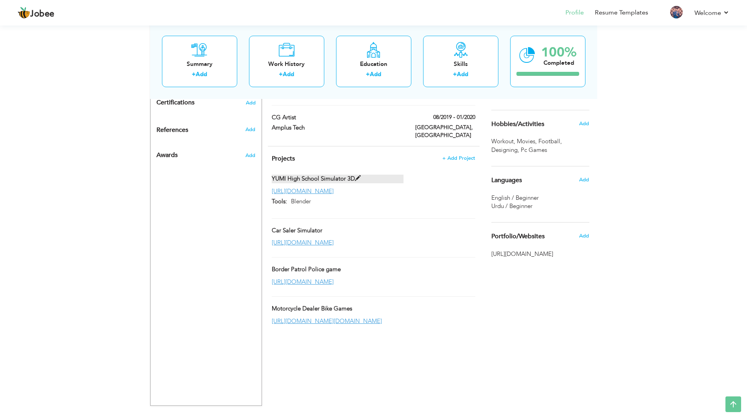
click at [358, 175] on span at bounding box center [358, 178] width 6 height 6
type input "YUMI High School Simulator 3D"
type input "https://play.google.com/store/apps/details?id=com.ZeroLoft.anime.highschool.sim…"
type input "Blender"
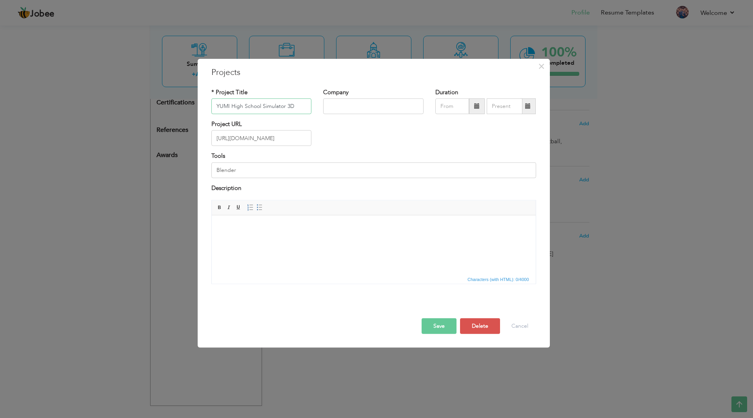
drag, startPoint x: 306, startPoint y: 101, endPoint x: 46, endPoint y: 106, distance: 259.8
click at [46, 106] on div "× Projects * Project Title YUMI High School Simulator 3D Company Duration" at bounding box center [376, 209] width 753 height 418
paste input "Border Patrol Police game"
type input "Border Patrol Police game"
click at [291, 141] on input "https://play.google.com/store/apps/details?id=com.ZeroLoft.anime.highschool.sim…" at bounding box center [261, 138] width 100 height 16
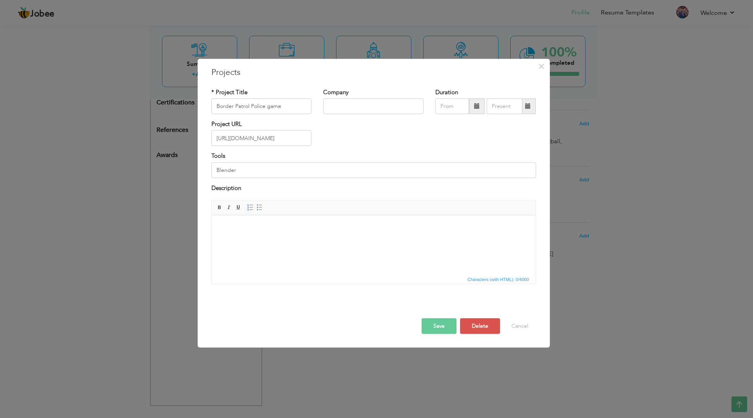
click at [445, 328] on button "Save" at bounding box center [439, 326] width 35 height 16
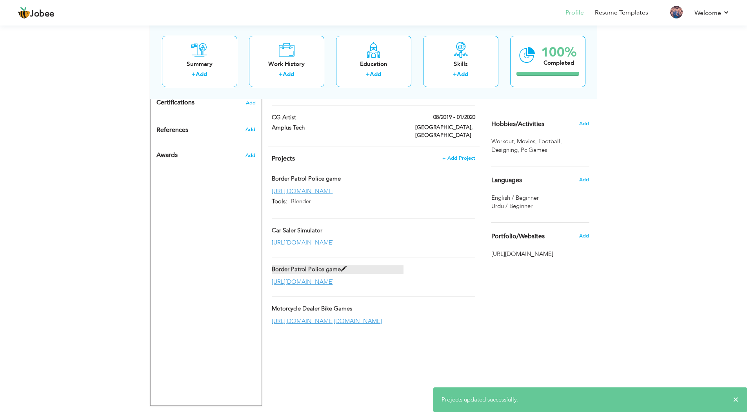
click at [343, 266] on span at bounding box center [344, 269] width 6 height 6
type input "https://play.google.com/store/apps/details?id=com.shockwavegames.border.patrol.…"
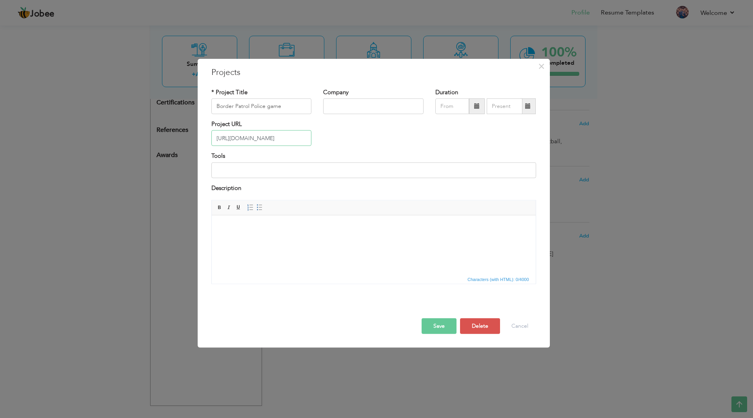
click at [312, 135] on input "https://play.google.com/store/apps/details?id=com.shockwavegames.border.patrol.…" at bounding box center [261, 138] width 100 height 16
drag, startPoint x: 306, startPoint y: 140, endPoint x: 111, endPoint y: 140, distance: 194.2
click at [113, 140] on div "× Projects * Project Title Border Patrol Police game Company Duration" at bounding box center [376, 209] width 753 height 418
drag, startPoint x: 517, startPoint y: 324, endPoint x: 475, endPoint y: 300, distance: 48.2
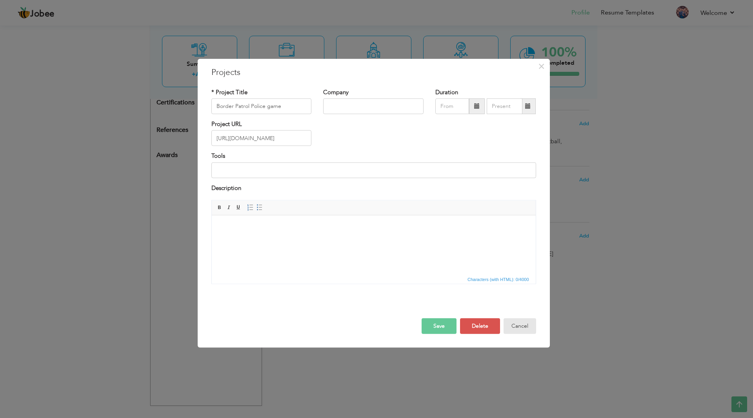
click at [517, 324] on button "Cancel" at bounding box center [520, 326] width 33 height 16
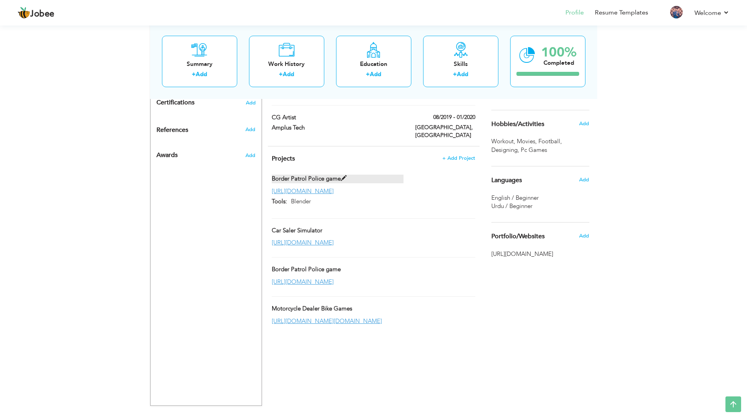
click at [344, 175] on span at bounding box center [344, 178] width 6 height 6
type input "https://play.google.com/store/apps/details?id=com.ZeroLoft.anime.highschool.sim…"
type input "Blender"
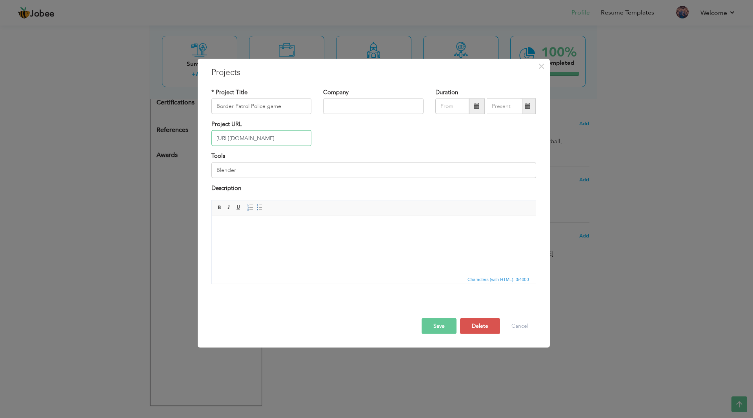
click at [305, 138] on input "https://play.google.com/store/apps/details?id=com.ZeroLoft.anime.highschool.sim…" at bounding box center [261, 138] width 100 height 16
paste input "shockwavegames.border.patrol.police"
type input "https://play.google.com/store/apps/details?id=com.shockwavegames.border.patrol.…"
click at [442, 323] on button "Save" at bounding box center [439, 326] width 35 height 16
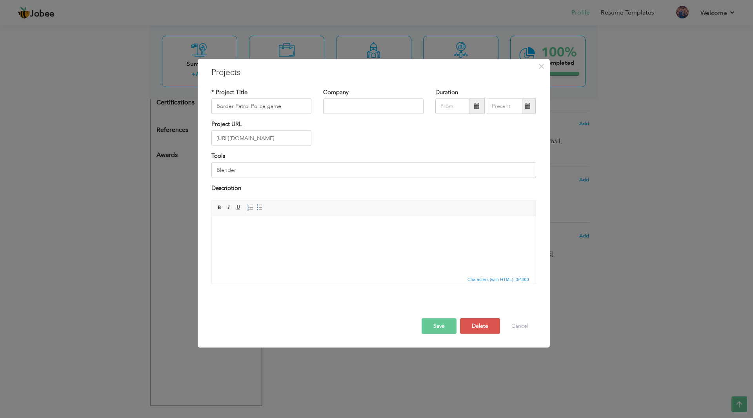
scroll to position [0, 0]
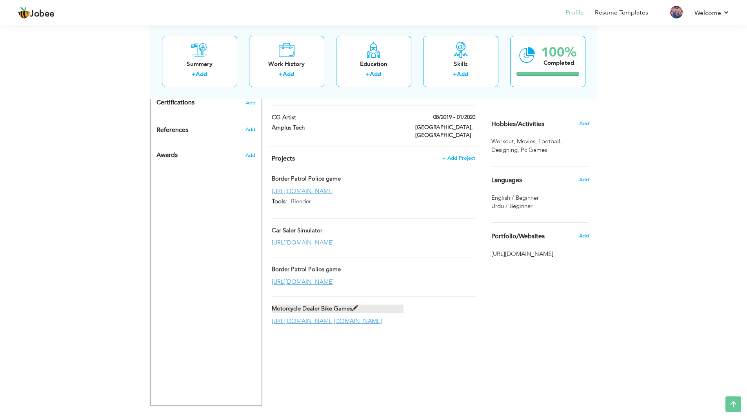
click at [355, 305] on span at bounding box center [355, 308] width 6 height 6
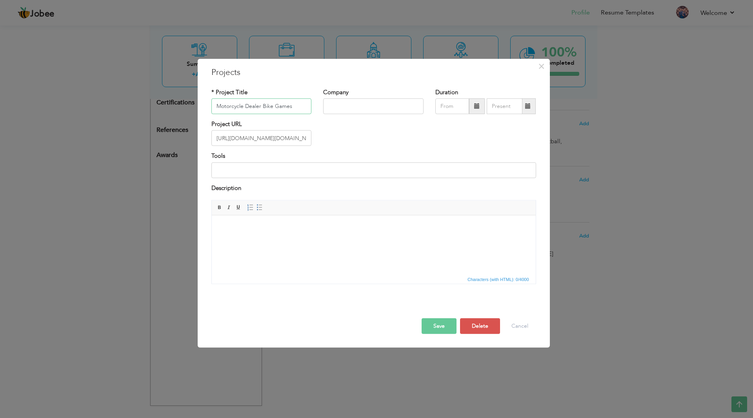
drag, startPoint x: 297, startPoint y: 108, endPoint x: 105, endPoint y: 112, distance: 192.7
click at [106, 112] on div "× Projects * Project Title Motorcycle Dealer Bike Games Company Duration" at bounding box center [376, 209] width 753 height 418
click at [513, 322] on button "Cancel" at bounding box center [520, 326] width 33 height 16
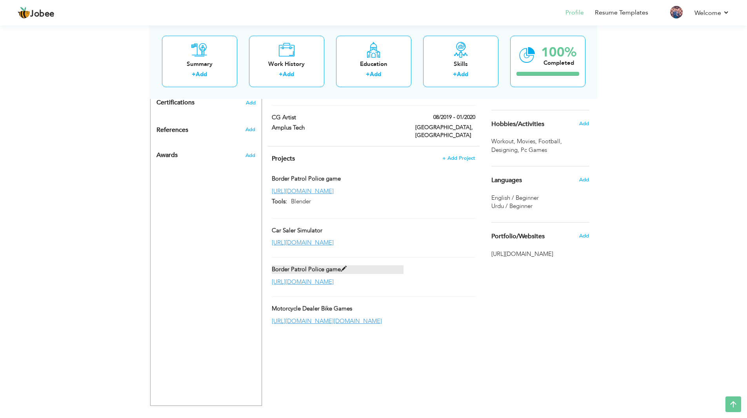
click at [344, 266] on span at bounding box center [344, 269] width 6 height 6
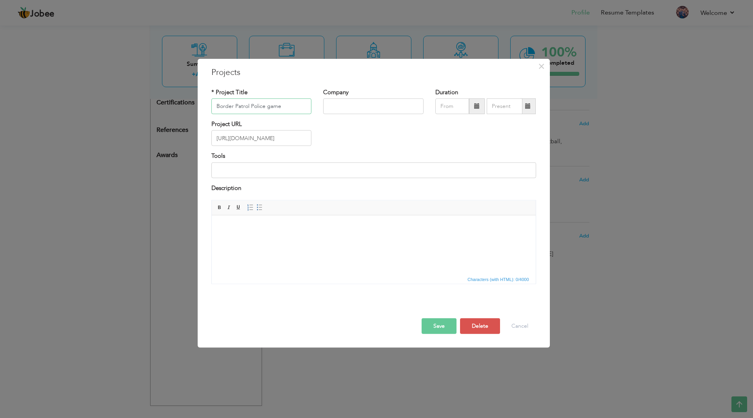
click at [293, 111] on input "Border Patrol Police game" at bounding box center [261, 106] width 100 height 16
paste input "Motorcycle Dealer Bike Games"
type input "Motorcycle Dealer Bike Games"
click at [443, 320] on button "Save" at bounding box center [439, 326] width 35 height 16
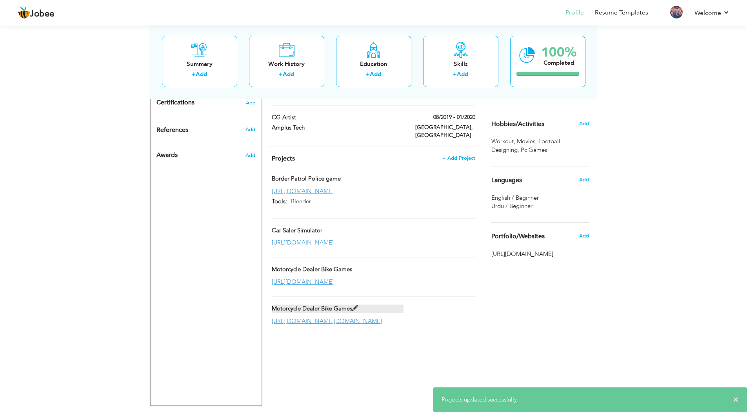
click at [353, 305] on span at bounding box center [355, 308] width 6 height 6
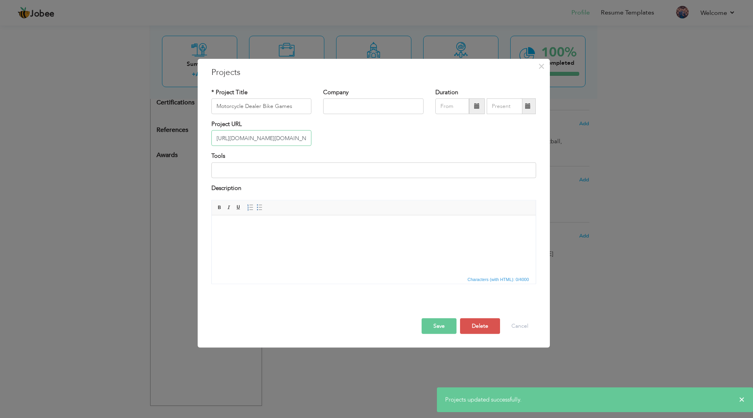
click at [308, 136] on input "https://play.google.com/store/apps/details?id=com.blackfootgames.motorcycle.dea…" at bounding box center [261, 138] width 100 height 16
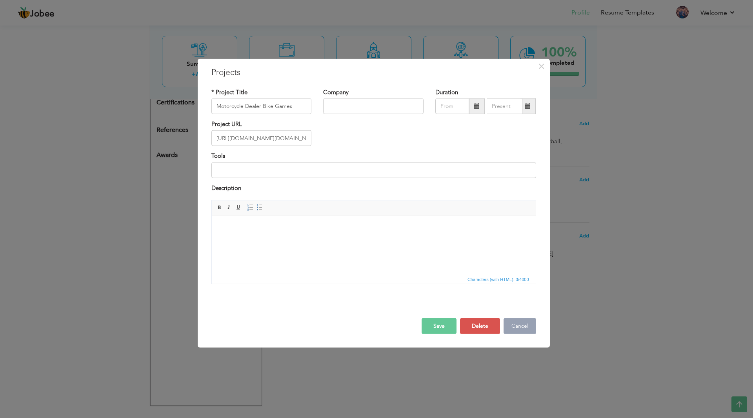
click at [522, 331] on button "Cancel" at bounding box center [520, 326] width 33 height 16
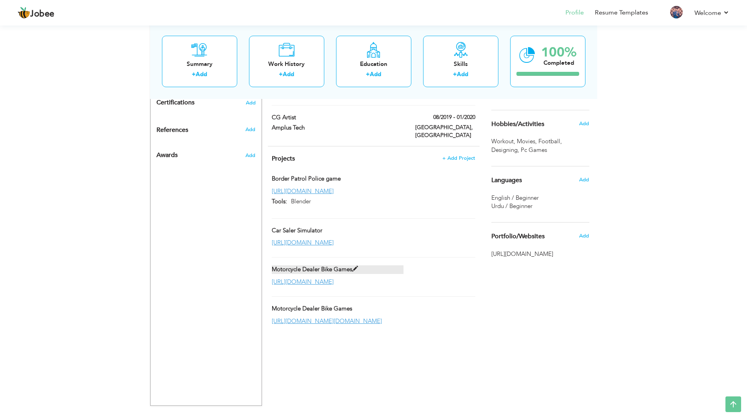
click at [353, 266] on span at bounding box center [355, 269] width 6 height 6
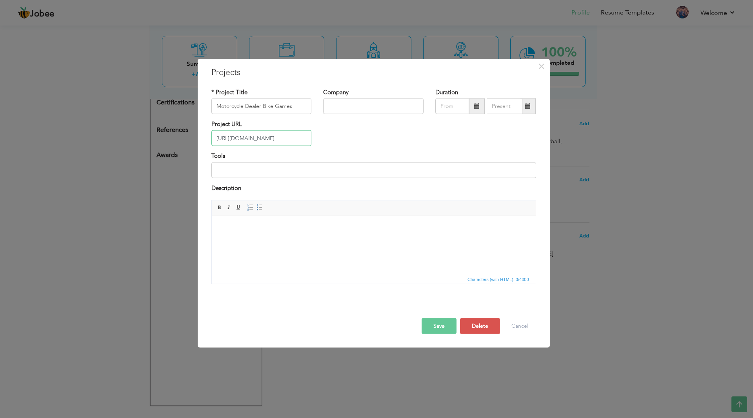
click at [297, 144] on input "https://play.google.com/store/apps/details?id=com.shockwavegames.border.patrol.…" at bounding box center [261, 138] width 100 height 16
paste input "blackfootgames.motorcycle.dealer.bike"
click at [448, 324] on button "Save" at bounding box center [439, 326] width 35 height 16
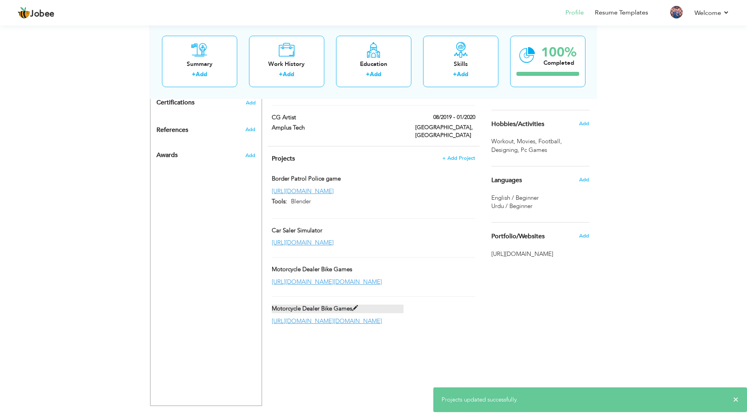
click at [357, 305] on span at bounding box center [355, 308] width 6 height 6
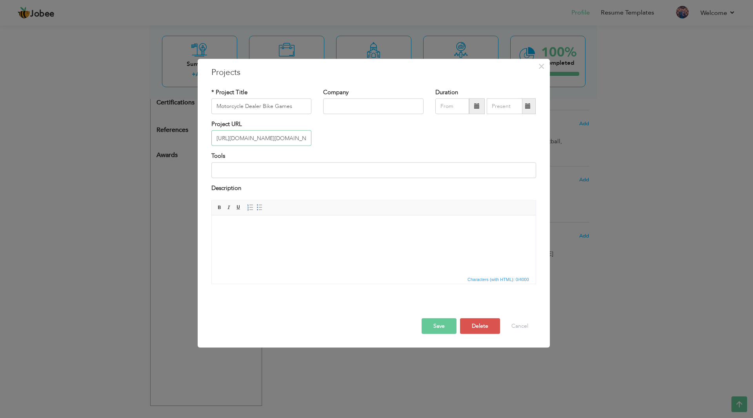
click at [308, 140] on input "https://play.google.com/store/apps/details?id=com.blackfootgames.motorcycle.dea…" at bounding box center [261, 138] width 100 height 16
paste input "shockwavegames.thief.criminal.escap"
type input "https://play.google.com/store/apps/details?id=com.shockwavegames.thief.criminal…"
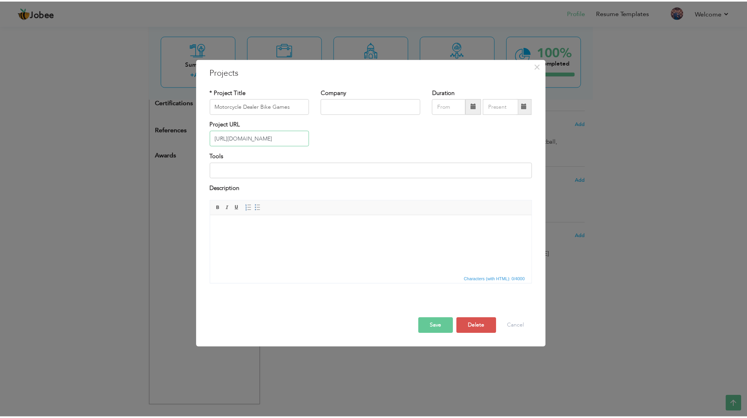
scroll to position [0, 0]
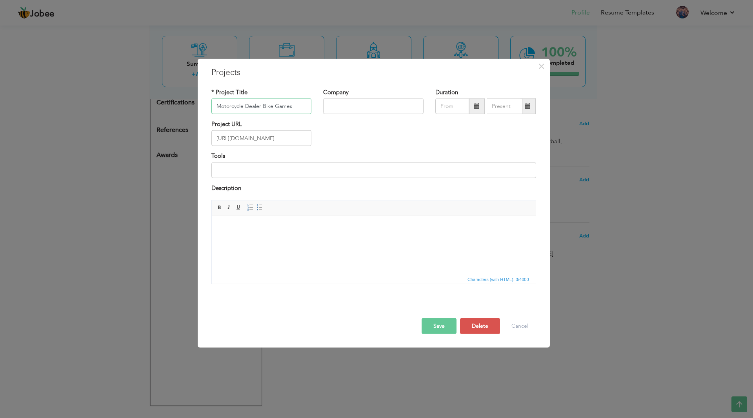
drag, startPoint x: 305, startPoint y: 106, endPoint x: 22, endPoint y: 107, distance: 283.3
click at [22, 107] on div "× Projects * Project Title Motorcycle Dealer Bike Games Company Duration" at bounding box center [376, 209] width 753 height 418
paste input "Thief Criminal Escape Game"
type input "Thief Criminal Escape Game"
click at [435, 324] on button "Save" at bounding box center [439, 326] width 35 height 16
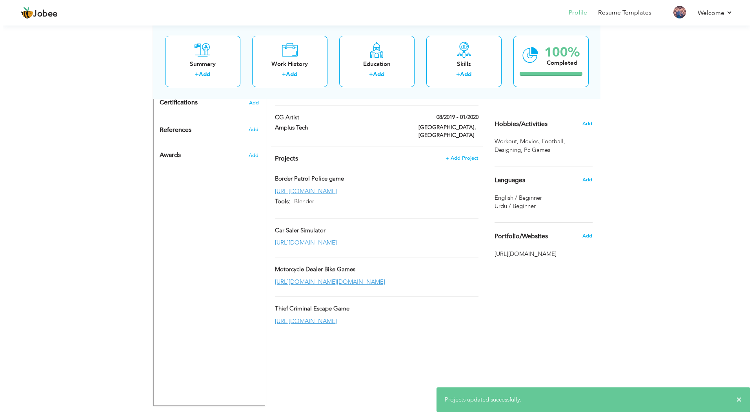
scroll to position [353, 0]
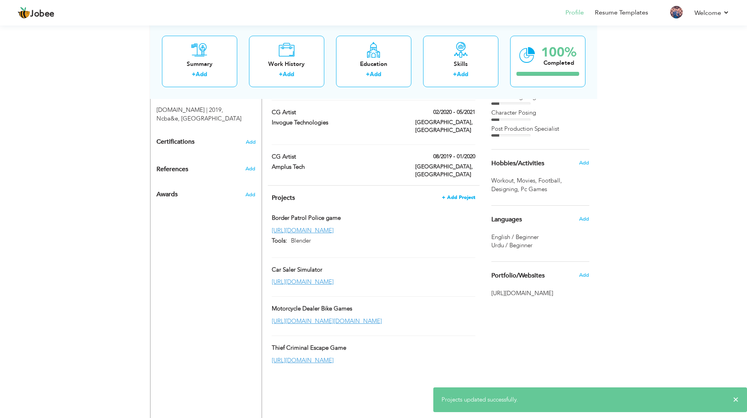
click at [457, 195] on span "+ Add Project" at bounding box center [458, 197] width 33 height 5
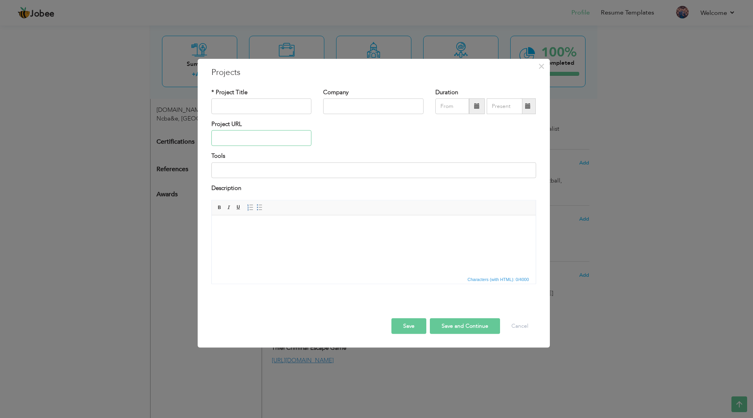
click at [275, 135] on input "text" at bounding box center [261, 138] width 100 height 16
paste input "https://play.google.com/store/apps/details?id=com.lightboltstudio.hammer.climbe…"
type input "https://play.google.com/store/apps/details?id=com.lightboltstudio.hammer.climbe…"
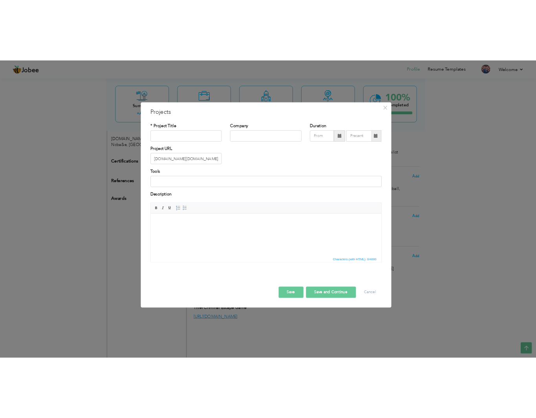
scroll to position [0, 0]
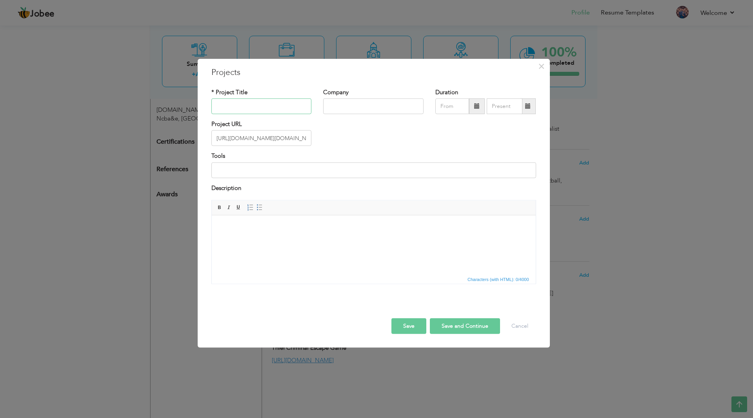
click at [267, 110] on input "text" at bounding box center [261, 106] width 100 height 16
paste input "Hammer Climber Man: Pot Man 3D"
type input "Hammer Climber Man: Pot Man 3D"
click at [301, 168] on input at bounding box center [373, 170] width 325 height 16
type input "Blender"
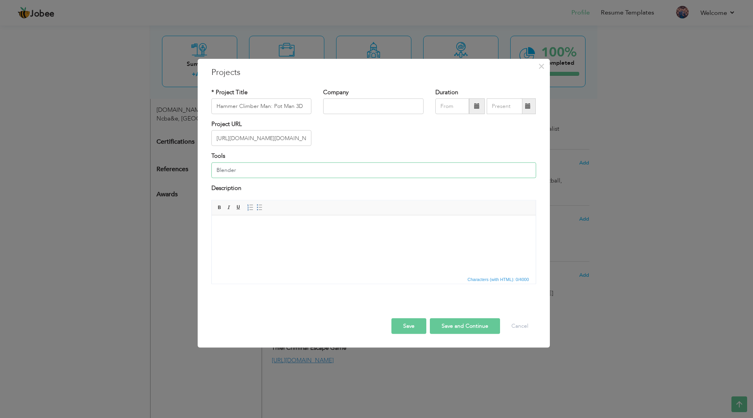
drag, startPoint x: 253, startPoint y: 171, endPoint x: 91, endPoint y: 171, distance: 162.0
click at [91, 171] on div "× Projects * Project Title Hammer Climber Man: Pot Man 3D Company Tools" at bounding box center [376, 209] width 753 height 418
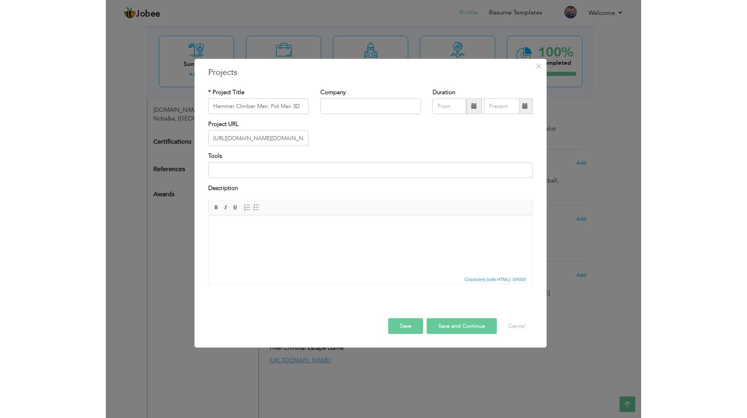
scroll to position [349, 0]
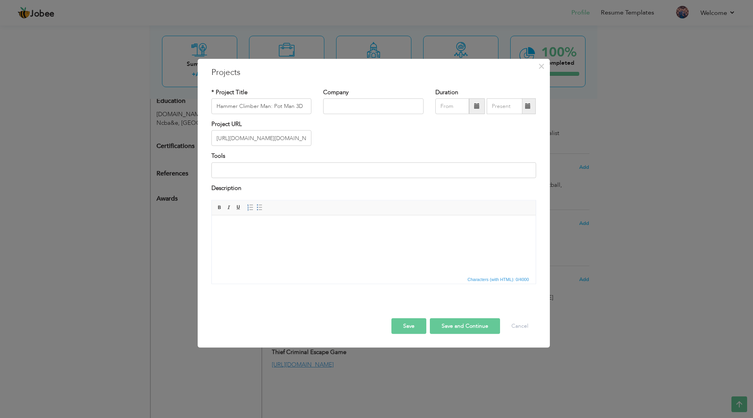
click at [395, 328] on button "Save" at bounding box center [409, 326] width 35 height 16
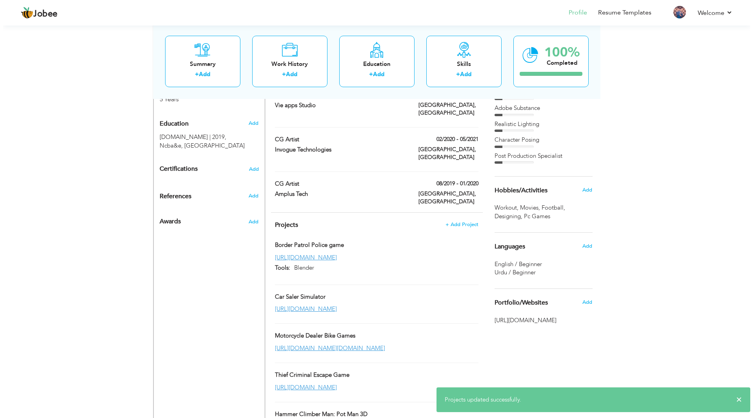
scroll to position [323, 0]
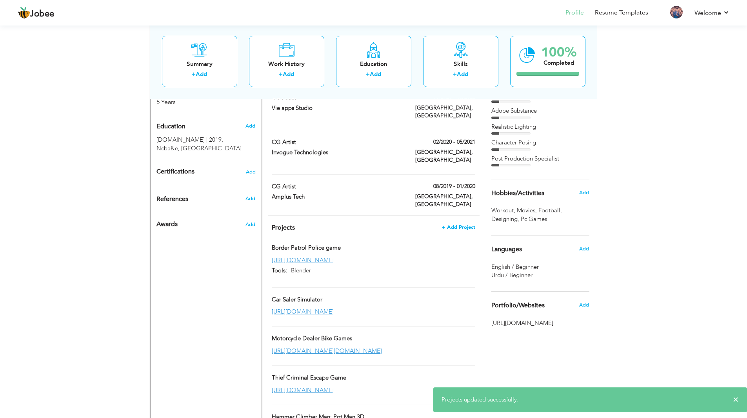
click at [463, 224] on span "+ Add Project" at bounding box center [458, 226] width 33 height 5
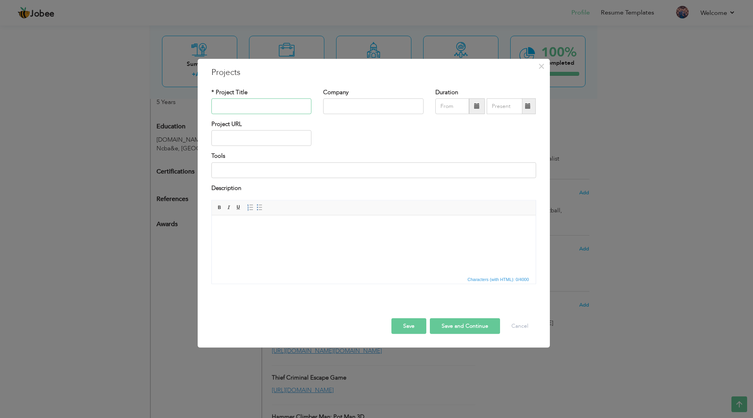
click at [248, 108] on input "text" at bounding box center [261, 106] width 100 height 16
click at [219, 136] on input "text" at bounding box center [261, 138] width 100 height 16
paste input "https://play.google.com/store/apps/details?id=com.lightboltstudio.tornado.hill.…"
type input "https://play.google.com/store/apps/details?id=com.lightboltstudio.tornado.hill.…"
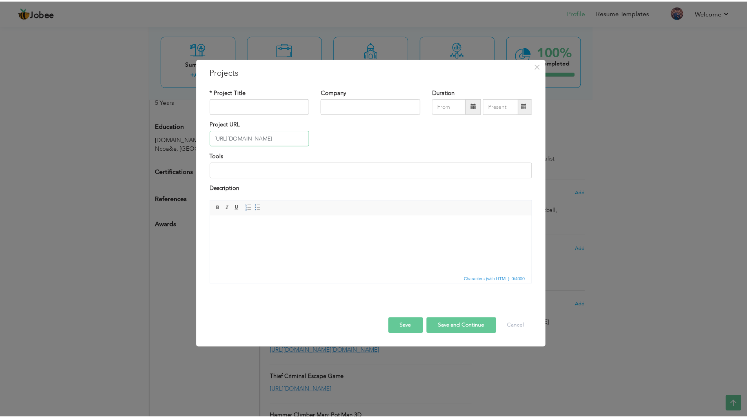
scroll to position [0, 0]
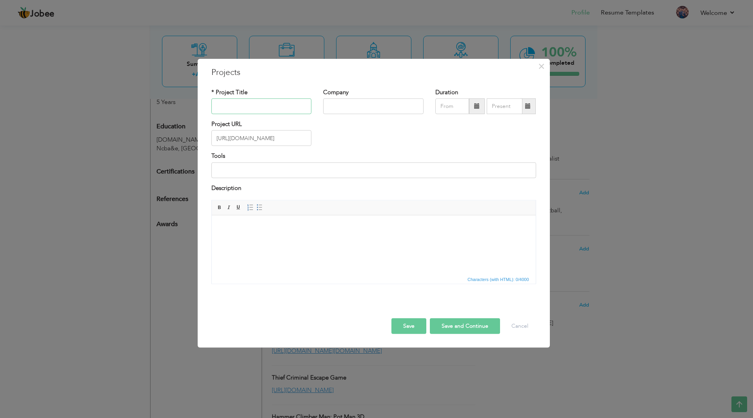
click at [271, 114] on input "text" at bounding box center [261, 106] width 100 height 16
paste input "Tornado 3D Game: Hurricanes"
type input "Tornado 3D Game: Hurricanes"
click at [412, 326] on button "Save" at bounding box center [409, 326] width 35 height 16
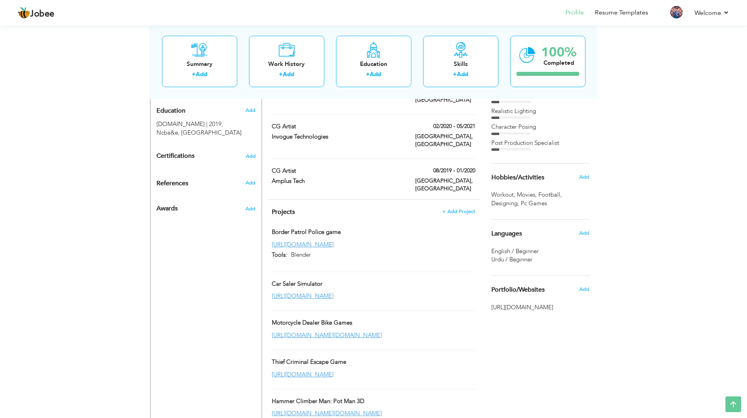
scroll to position [336, 0]
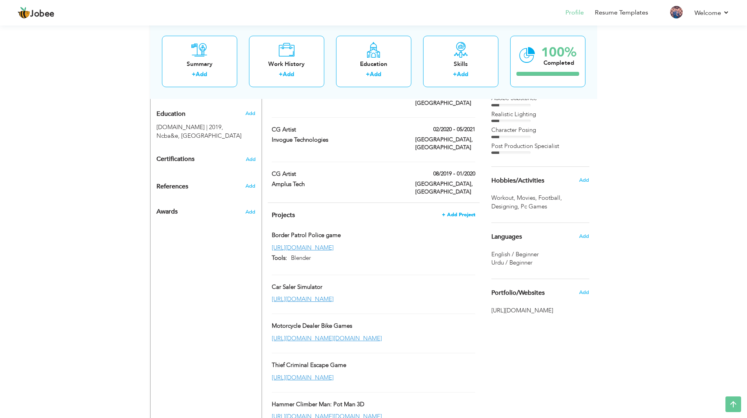
click at [462, 212] on span "+ Add Project" at bounding box center [458, 214] width 33 height 5
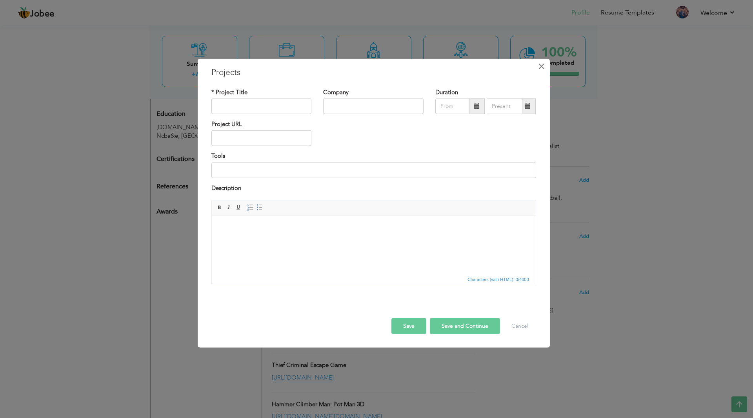
click at [539, 69] on span "×" at bounding box center [541, 66] width 7 height 14
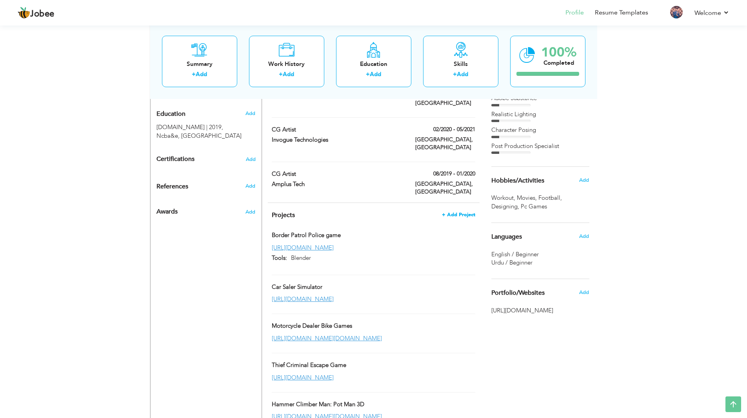
click at [457, 212] on span "+ Add Project" at bounding box center [458, 214] width 33 height 5
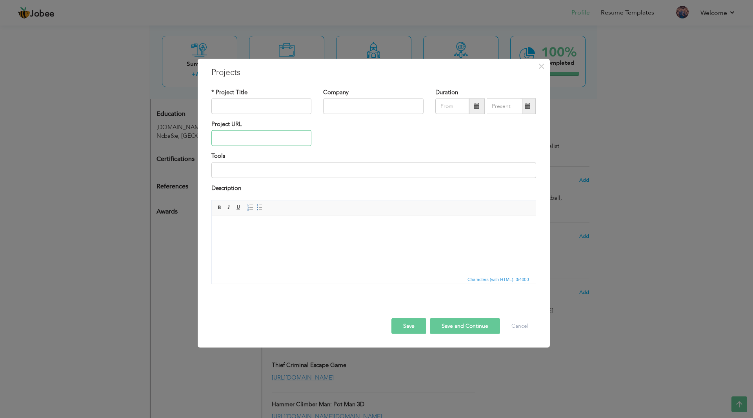
click at [258, 135] on input "text" at bounding box center [261, 138] width 100 height 16
paste input "https://play.google.com/store/apps/details?id=com.ZeroLoft.anime.highschool.sim…"
type input "https://play.google.com/store/apps/details?id=com.ZeroLoft.anime.highschool.sim…"
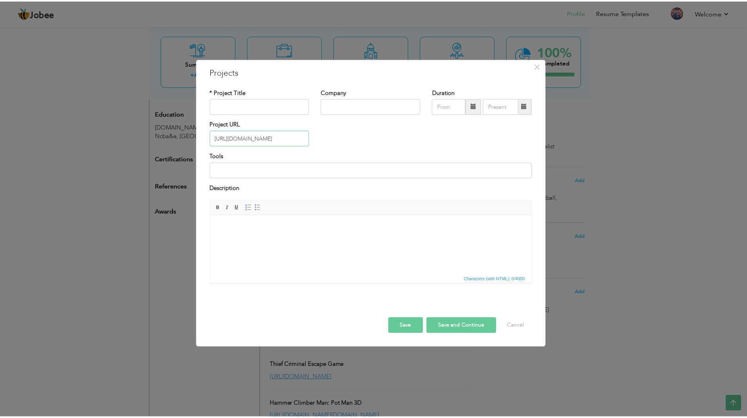
scroll to position [0, 0]
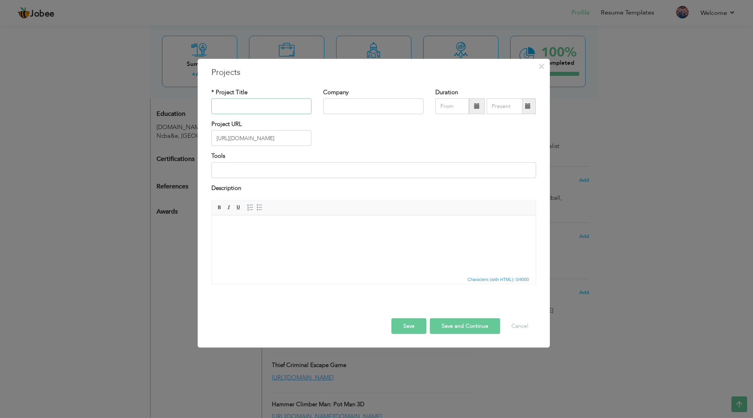
click at [238, 108] on input "text" at bounding box center [261, 106] width 100 height 16
paste input "YUMI High School Simulator 3D"
type input "YUMI High School Simulator 3D"
click at [397, 322] on button "Save" at bounding box center [409, 326] width 35 height 16
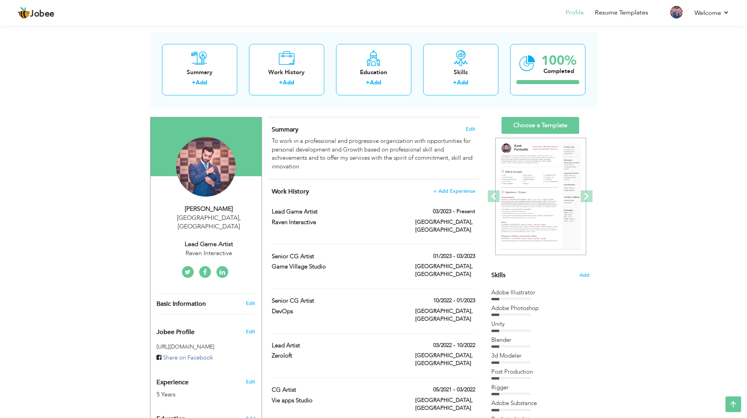
scroll to position [30, 0]
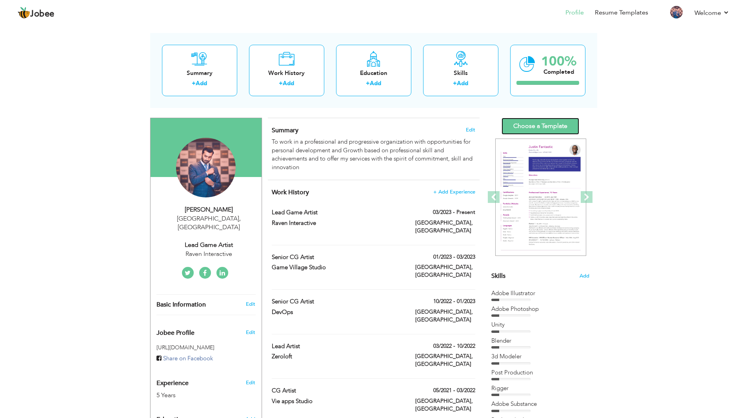
click at [552, 122] on link "Choose a Template" at bounding box center [541, 126] width 78 height 17
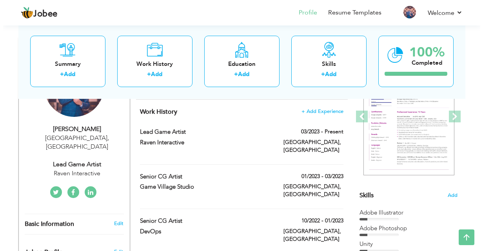
scroll to position [157, 0]
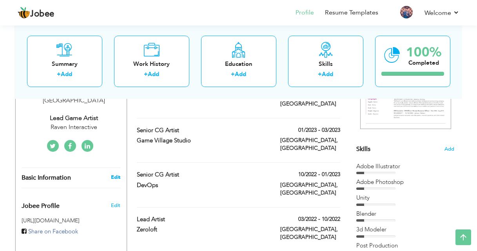
click at [117, 174] on link "Edit" at bounding box center [115, 177] width 9 height 7
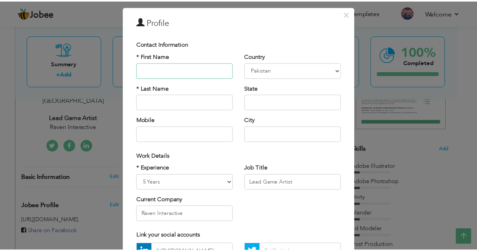
scroll to position [0, 0]
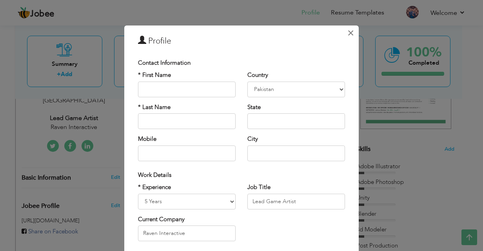
click at [348, 33] on span "×" at bounding box center [351, 33] width 7 height 14
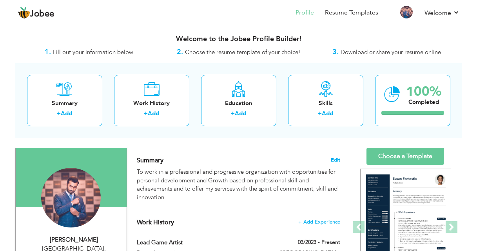
click at [334, 159] on span "Edit" at bounding box center [335, 159] width 9 height 5
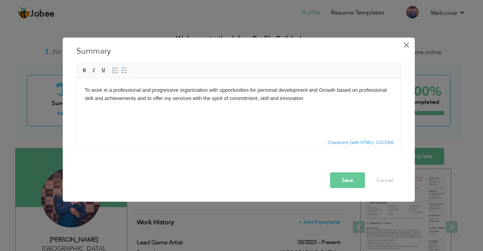
click at [410, 42] on span "×" at bounding box center [406, 45] width 7 height 14
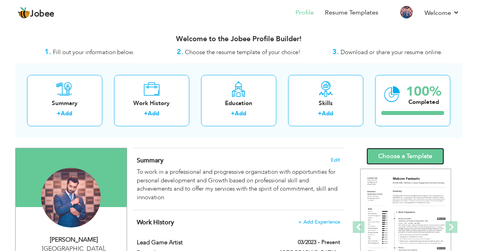
click at [408, 155] on link "Choose a Template" at bounding box center [406, 156] width 78 height 17
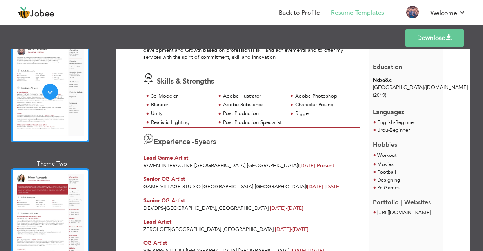
scroll to position [78, 0]
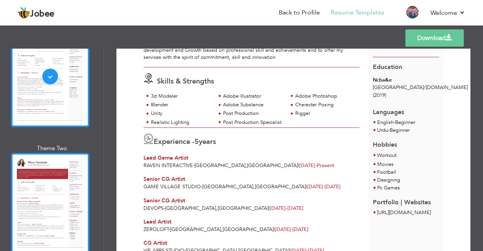
click at [65, 192] on div at bounding box center [50, 203] width 78 height 101
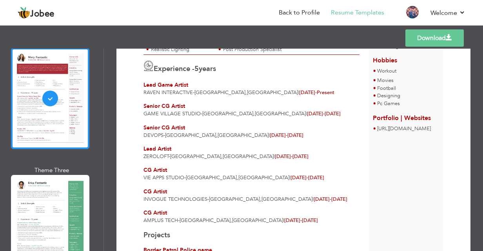
scroll to position [196, 0]
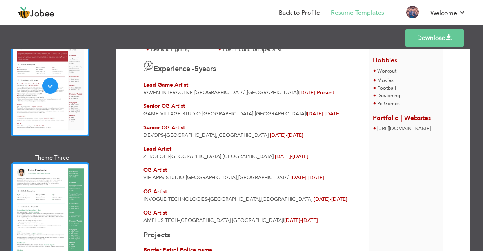
click at [39, 185] on div at bounding box center [50, 212] width 78 height 101
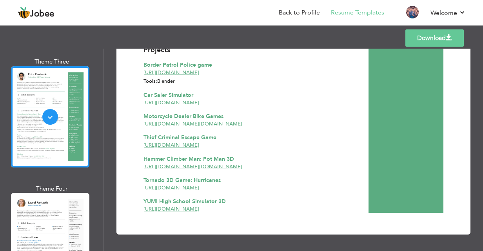
scroll to position [314, 0]
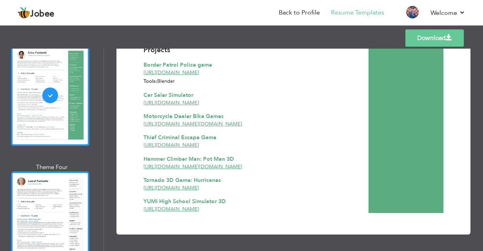
click at [27, 193] on div at bounding box center [50, 221] width 78 height 101
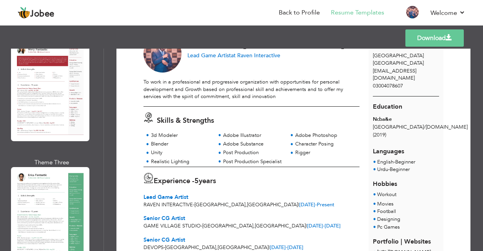
scroll to position [39, 0]
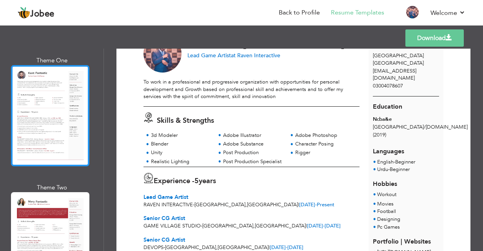
click at [64, 107] on div at bounding box center [50, 115] width 78 height 101
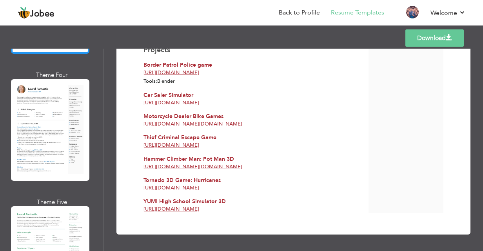
scroll to position [392, 0]
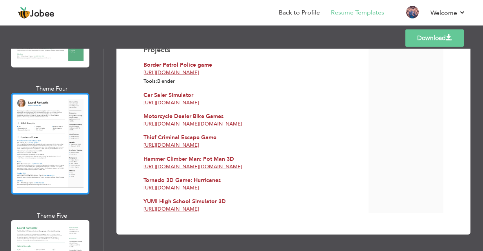
click at [69, 158] on div at bounding box center [50, 143] width 78 height 101
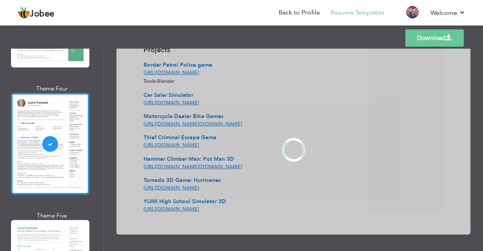
scroll to position [0, 0]
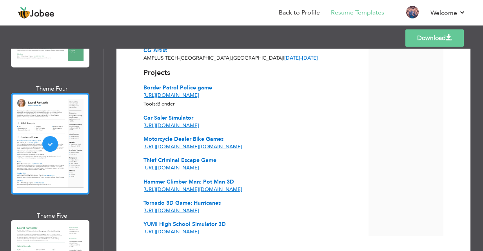
click at [435, 43] on link "Download" at bounding box center [435, 37] width 58 height 17
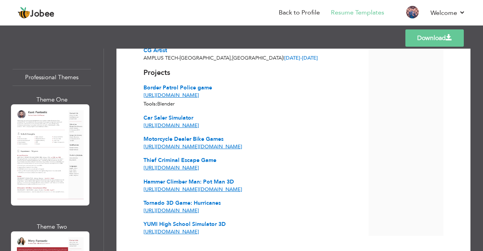
click at [162, 21] on nav "Back to Profile Resume Templates Resume Templates Cover Letters About My Resume…" at bounding box center [242, 13] width 448 height 21
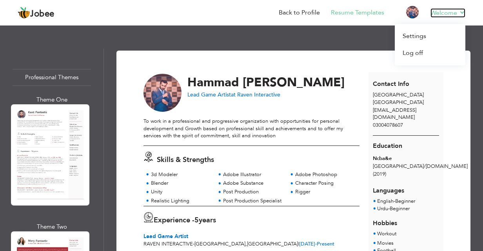
click at [458, 12] on link "Welcome" at bounding box center [448, 12] width 35 height 9
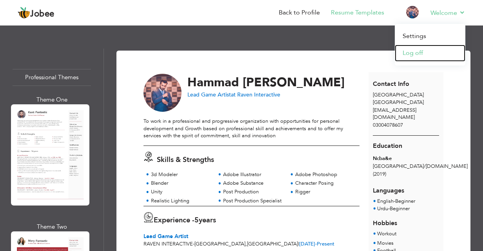
click at [417, 51] on link "Log off" at bounding box center [430, 53] width 71 height 17
